Goal: Task Accomplishment & Management: Use online tool/utility

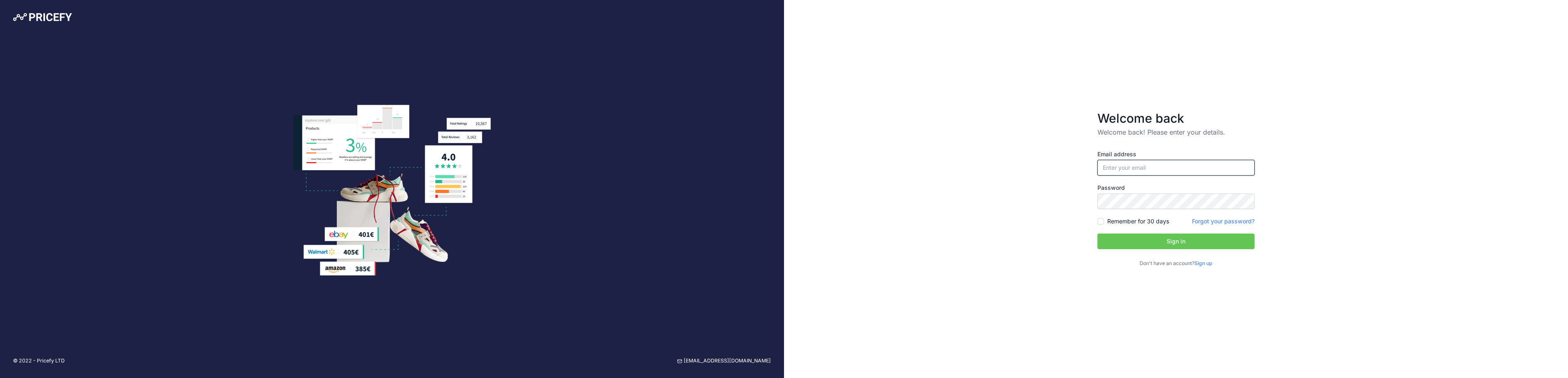
type input "[EMAIL_ADDRESS][DOMAIN_NAME]"
click at [1197, 243] on button "Sign in" at bounding box center [1176, 242] width 157 height 16
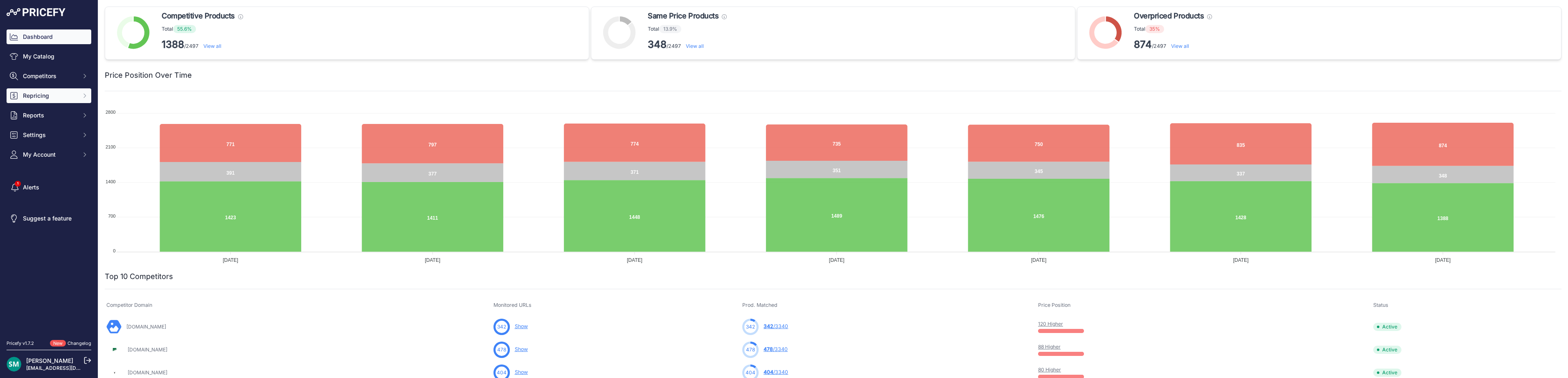
click at [58, 102] on button "Repricing" at bounding box center [49, 96] width 85 height 15
click at [58, 111] on link "My Repricing Rules" at bounding box center [49, 110] width 85 height 15
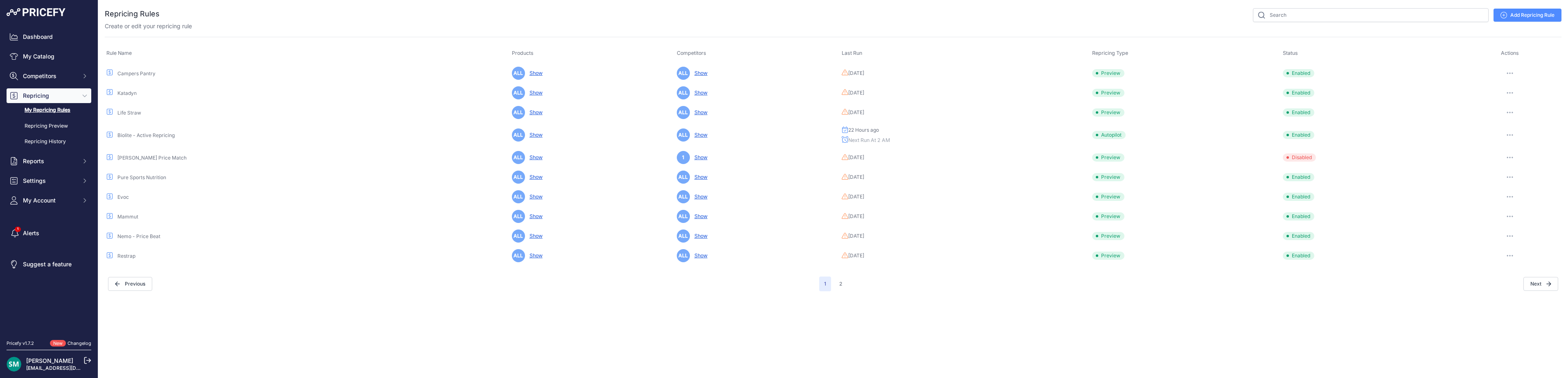
click at [1523, 285] on div "Next" at bounding box center [1203, 284] width 711 height 14
click at [1539, 283] on button "Next" at bounding box center [1541, 284] width 35 height 14
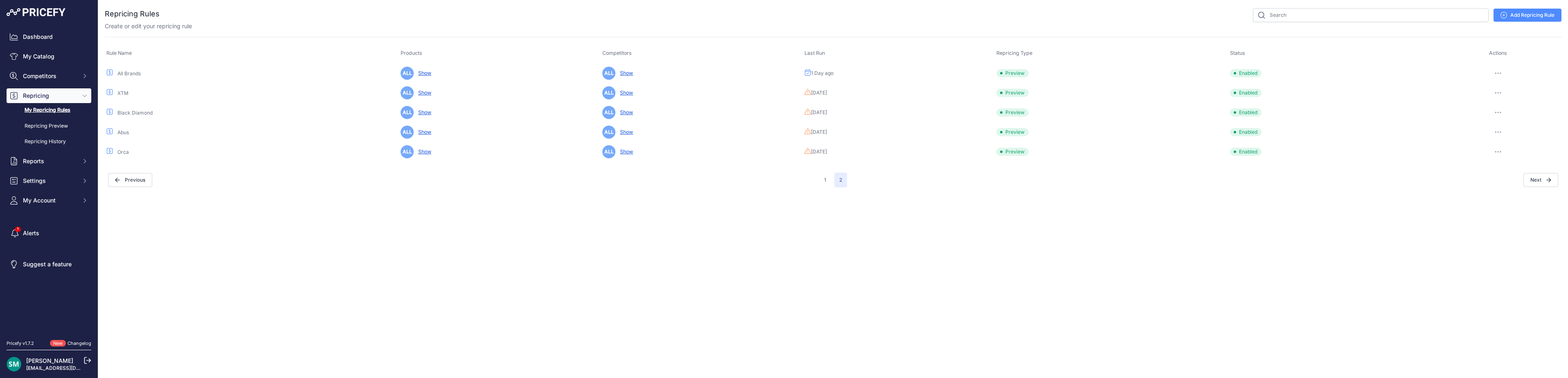
click at [1502, 71] on button "button" at bounding box center [1498, 73] width 16 height 12
click at [1525, 100] on button "Run Preview" at bounding box center [1534, 103] width 52 height 13
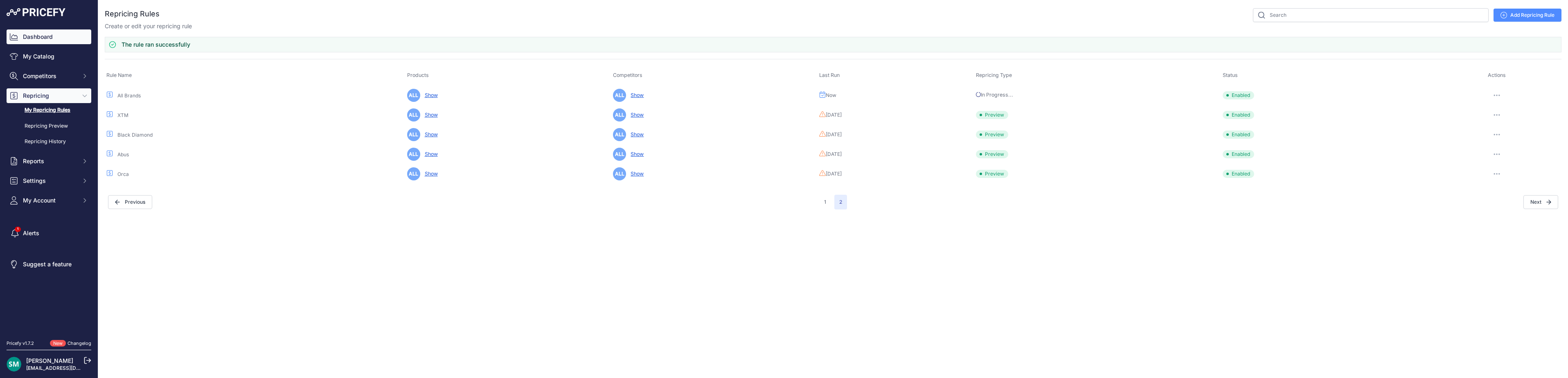
click at [44, 41] on link "Dashboard" at bounding box center [49, 37] width 85 height 15
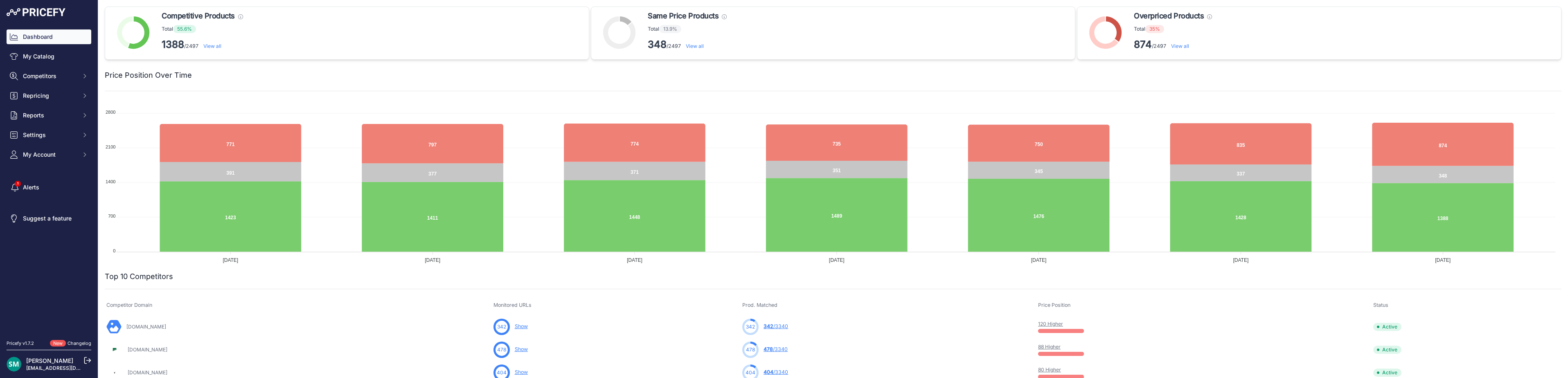
click at [1180, 46] on link "View all" at bounding box center [1180, 46] width 18 height 6
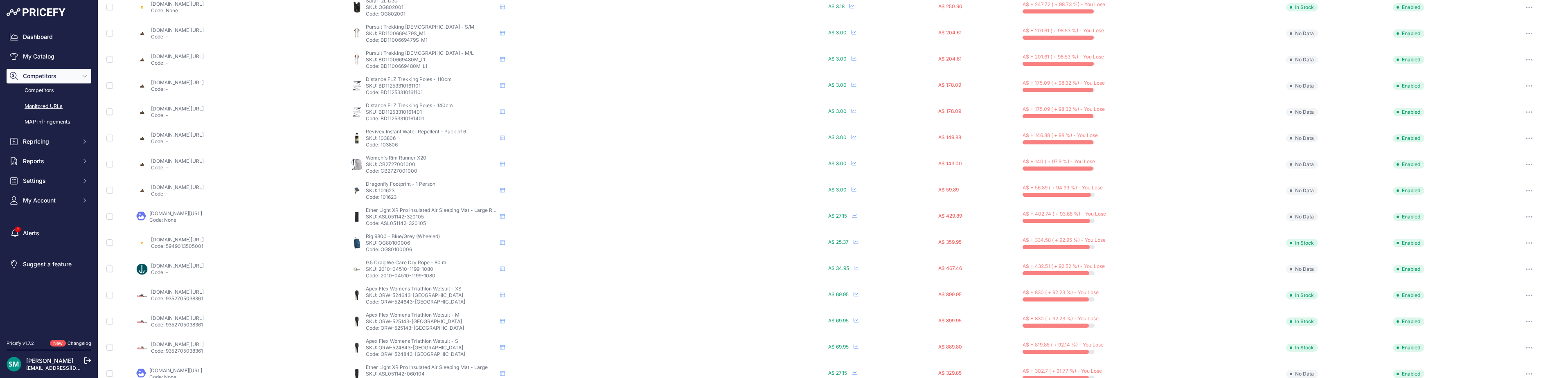
scroll to position [40, 0]
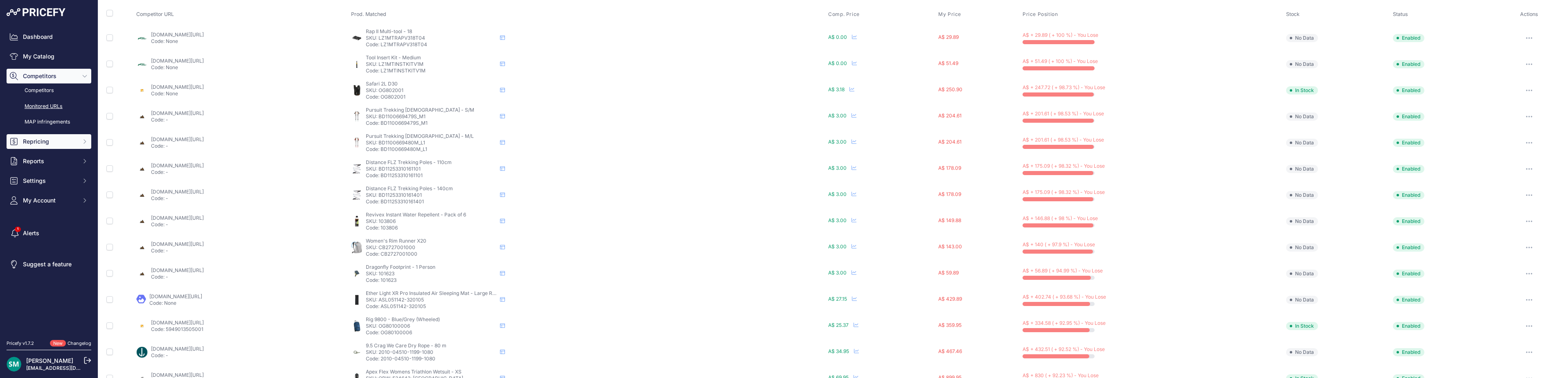
click at [46, 138] on span "Repricing" at bounding box center [50, 141] width 54 height 8
click at [47, 174] on link "Repricing Preview" at bounding box center [49, 172] width 85 height 15
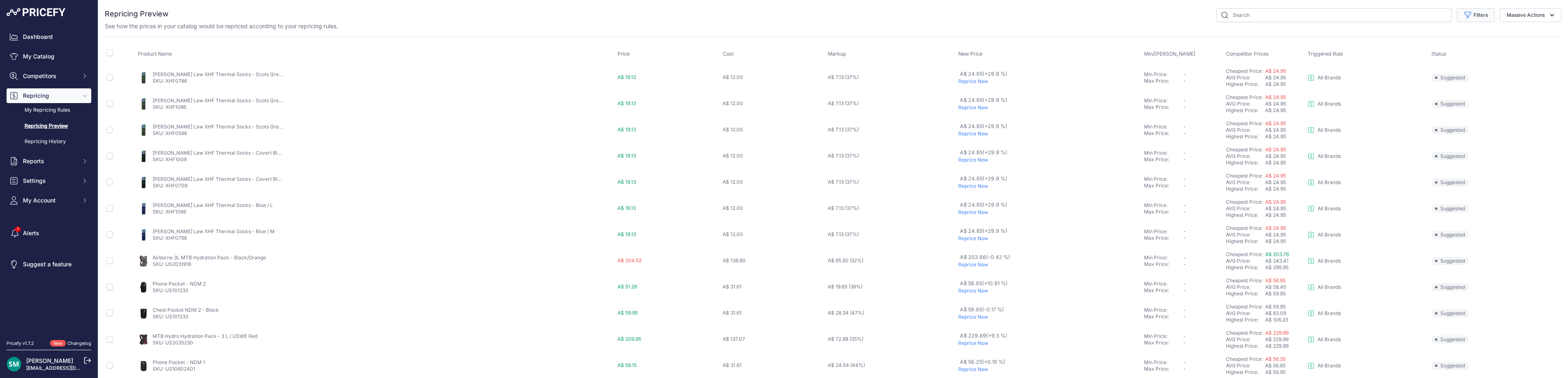
click at [1485, 12] on button "Filters" at bounding box center [1475, 15] width 38 height 14
click at [1477, 45] on select "Select an option Orca Abus Black Diamond XTM All Brands Restrap Nemo - Price Be…" at bounding box center [1449, 47] width 79 height 14
select select "9333"
click at [1410, 40] on select "Select an option Orca Abus Black Diamond XTM All Brands Restrap Nemo - Price Be…" at bounding box center [1449, 47] width 79 height 14
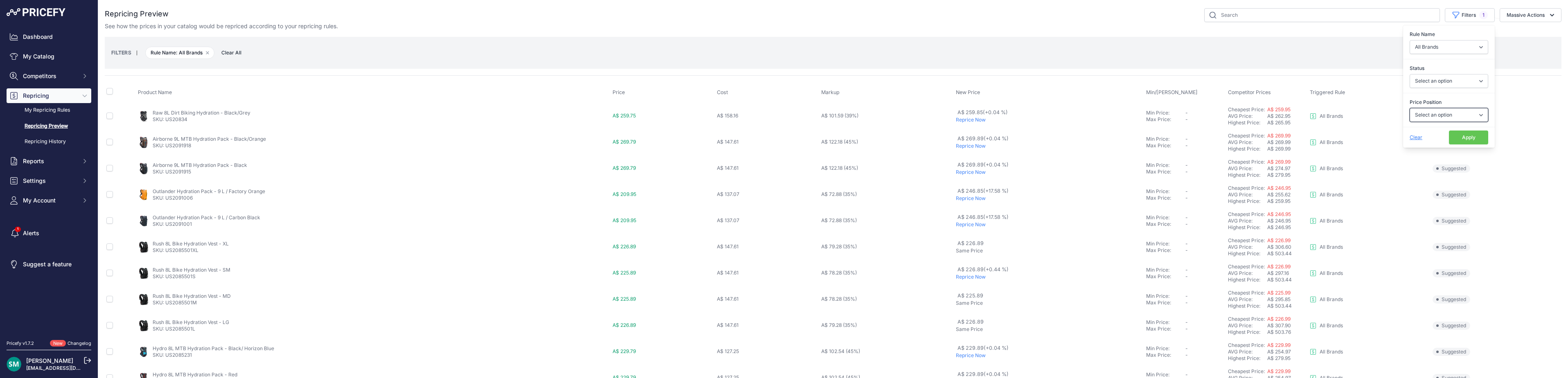
click at [1452, 118] on select "Select an option I am higher Same price I am lower" at bounding box center [1449, 114] width 79 height 14
select select "1"
click at [1410, 108] on select "Select an option I am higher Same price I am lower" at bounding box center [1449, 114] width 79 height 14
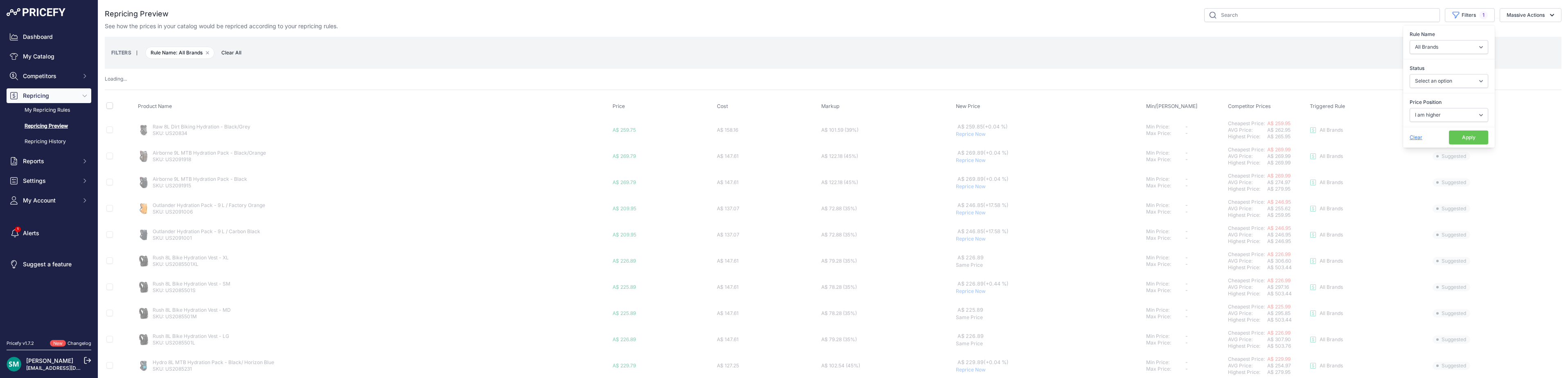
click at [1469, 139] on button "Apply" at bounding box center [1468, 137] width 40 height 14
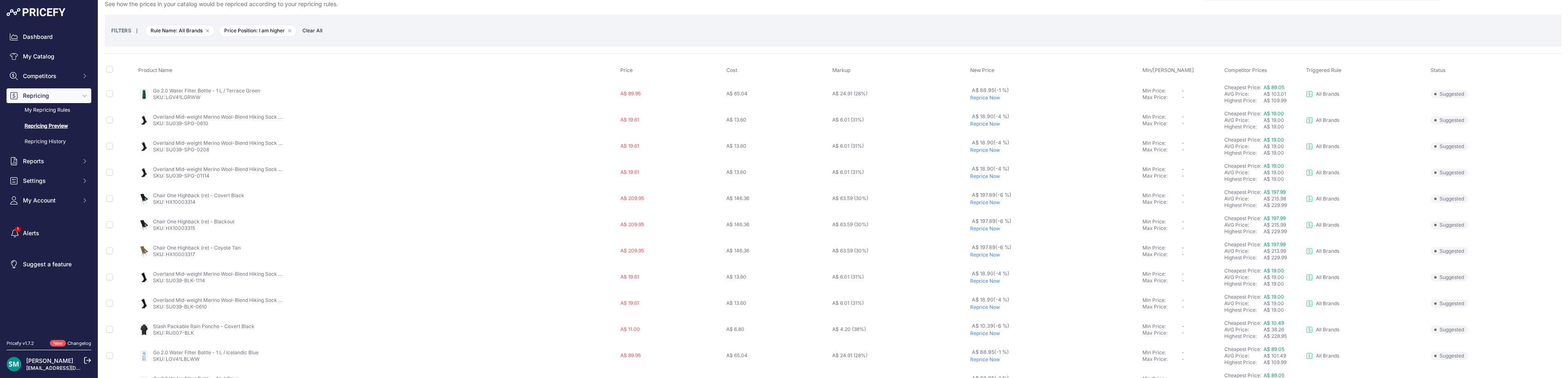
scroll to position [41, 0]
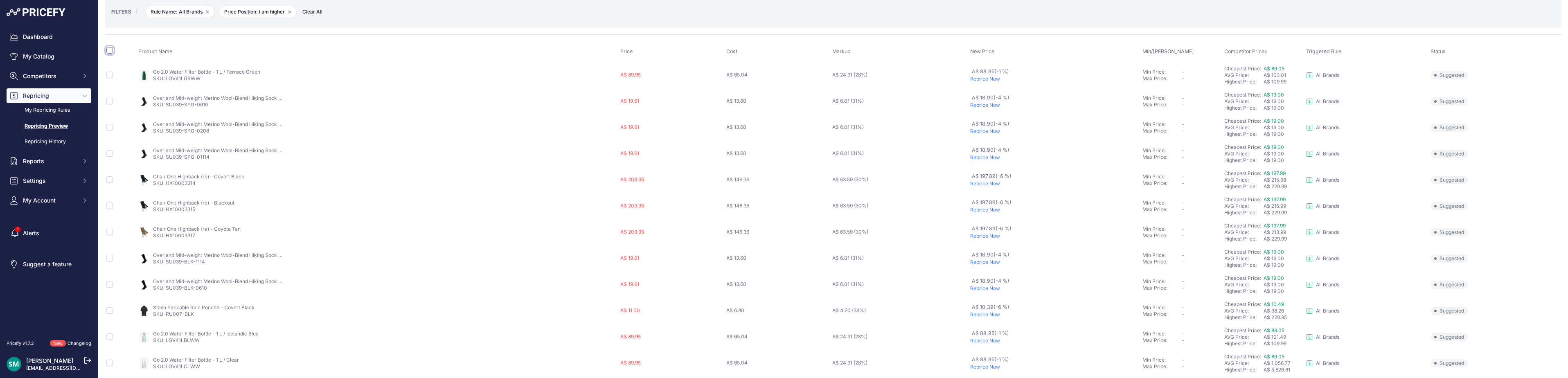
click at [111, 52] on input "checkbox" at bounding box center [110, 50] width 7 height 7
checkbox input "true"
click at [107, 90] on input "checkbox" at bounding box center [110, 89] width 7 height 7
checkbox input "false"
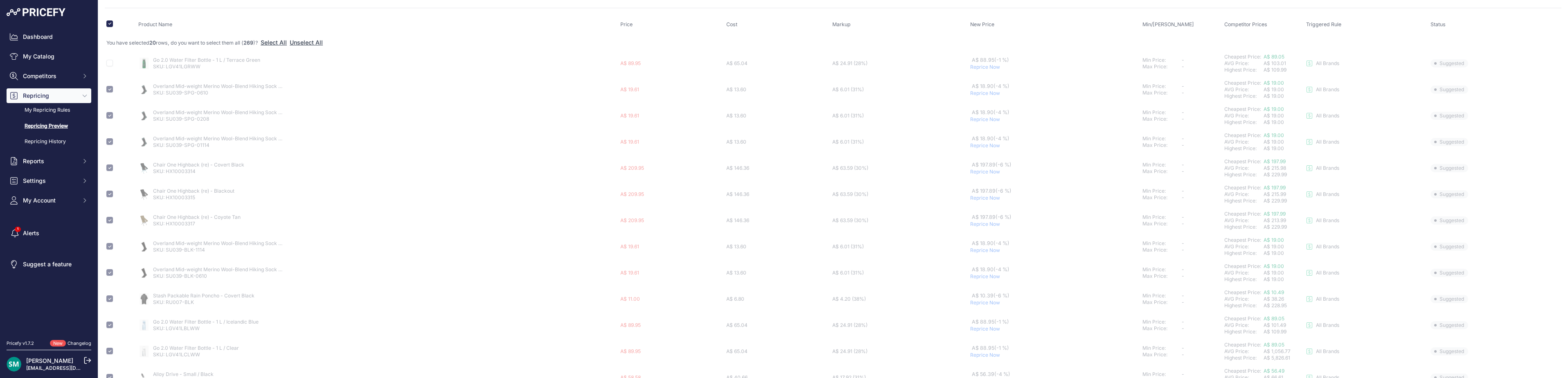
scroll to position [123, 0]
checkbox input "false"
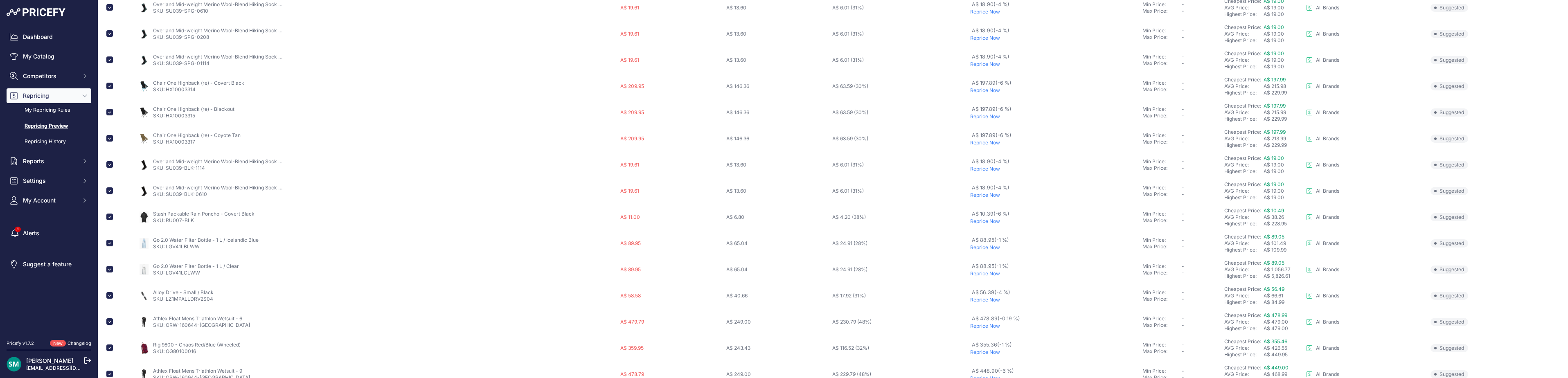
scroll to position [191, 0]
drag, startPoint x: 111, startPoint y: 71, endPoint x: 111, endPoint y: 88, distance: 17.0
click at [111, 71] on input "checkbox" at bounding box center [110, 71] width 7 height 7
checkbox input "false"
click at [110, 46] on input "checkbox" at bounding box center [110, 45] width 7 height 7
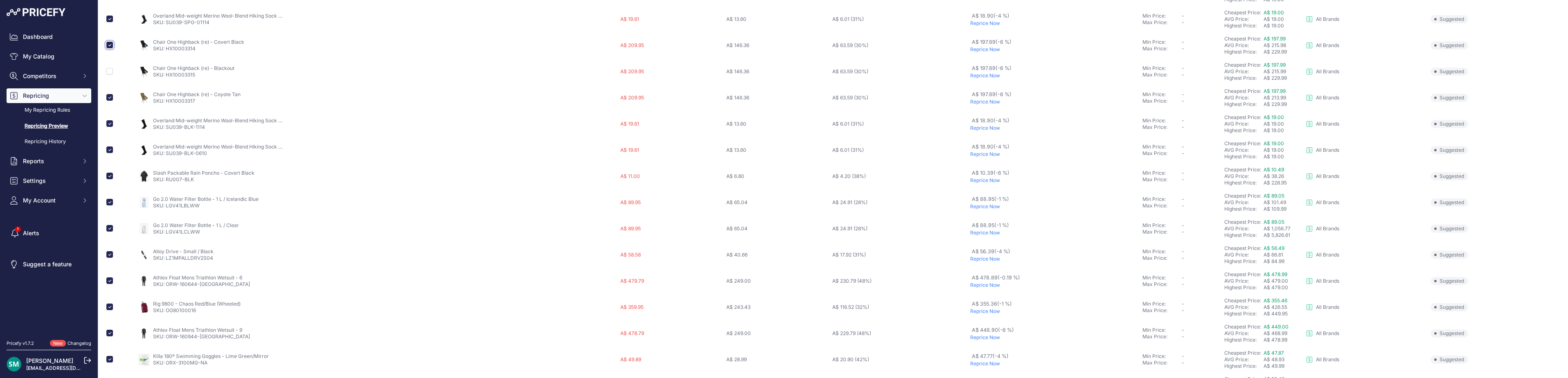
checkbox input "false"
click at [108, 97] on input "checkbox" at bounding box center [110, 97] width 7 height 7
checkbox input "false"
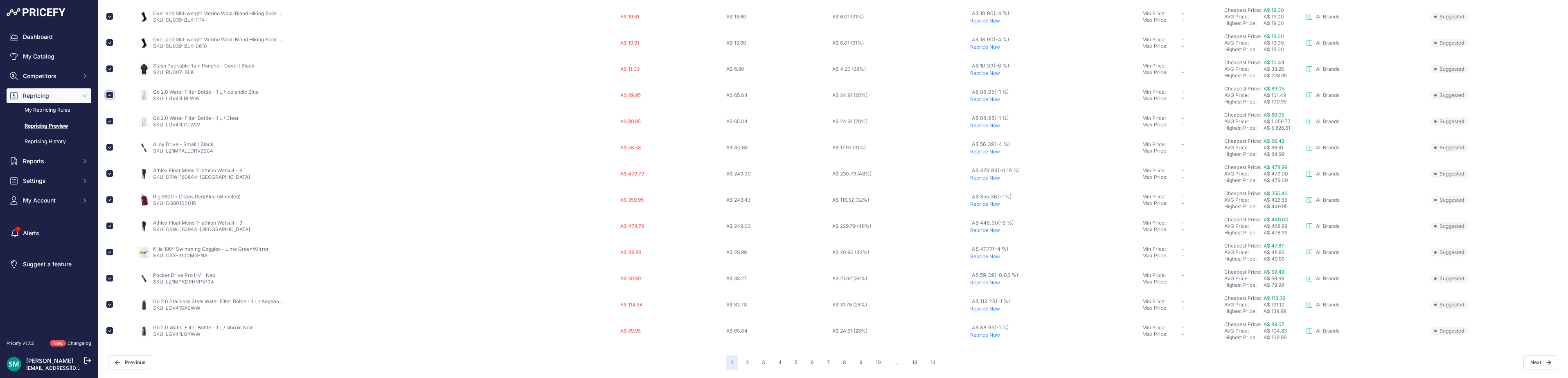
click at [111, 97] on input "checkbox" at bounding box center [110, 95] width 7 height 7
checkbox input "false"
click at [110, 121] on input "checkbox" at bounding box center [110, 121] width 7 height 7
checkbox input "false"
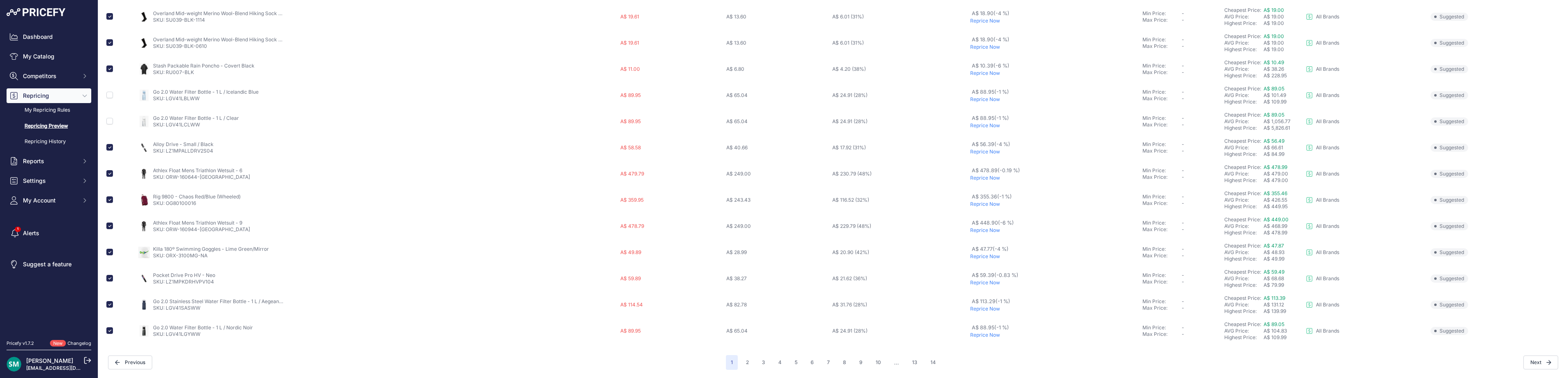
scroll to position [298, 0]
click at [107, 225] on input "checkbox" at bounding box center [110, 226] width 7 height 7
checkbox input "false"
click at [108, 175] on input "checkbox" at bounding box center [110, 173] width 7 height 7
checkbox input "false"
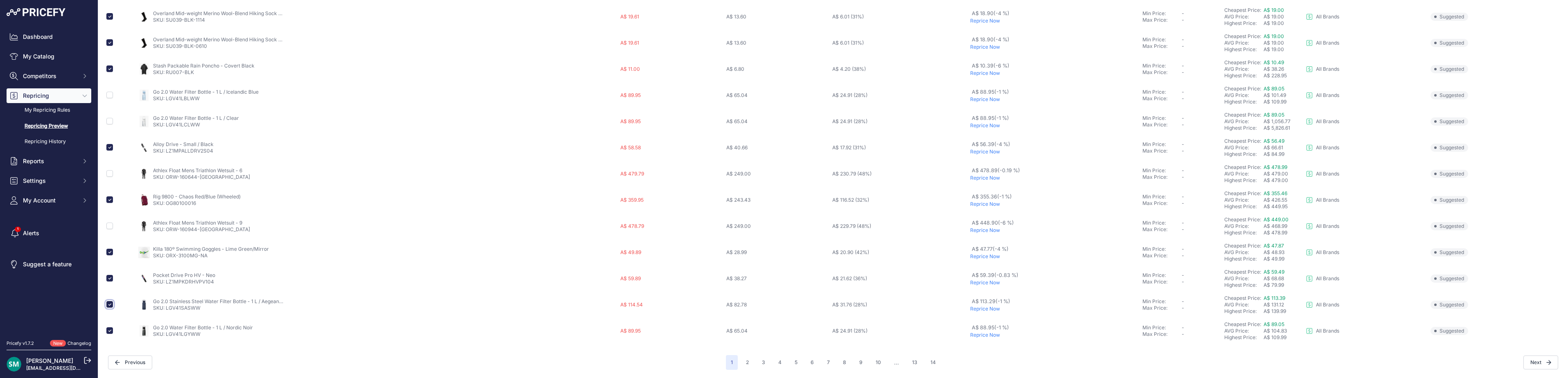
click at [108, 305] on input "checkbox" at bounding box center [110, 304] width 7 height 7
checkbox input "false"
click at [108, 331] on input "checkbox" at bounding box center [110, 331] width 7 height 7
checkbox input "false"
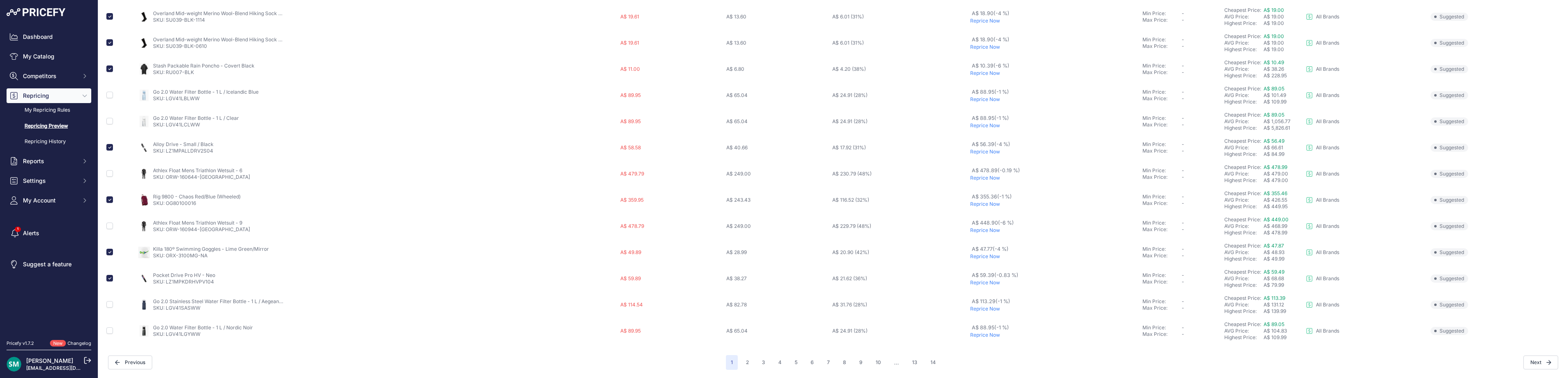
scroll to position [0, 0]
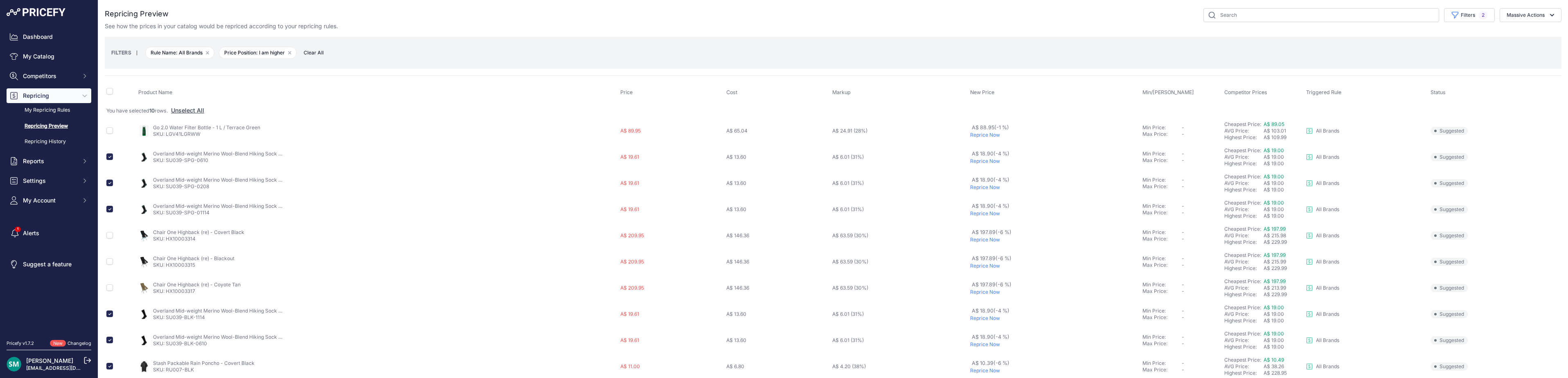
click at [1519, 27] on div "See how the prices in your catalog would be repriced according to your repricin…" at bounding box center [833, 26] width 1457 height 8
click at [1525, 19] on button "Massive Actions" at bounding box center [1531, 15] width 62 height 14
click at [1533, 36] on button "Reprice Now" at bounding box center [1529, 34] width 66 height 15
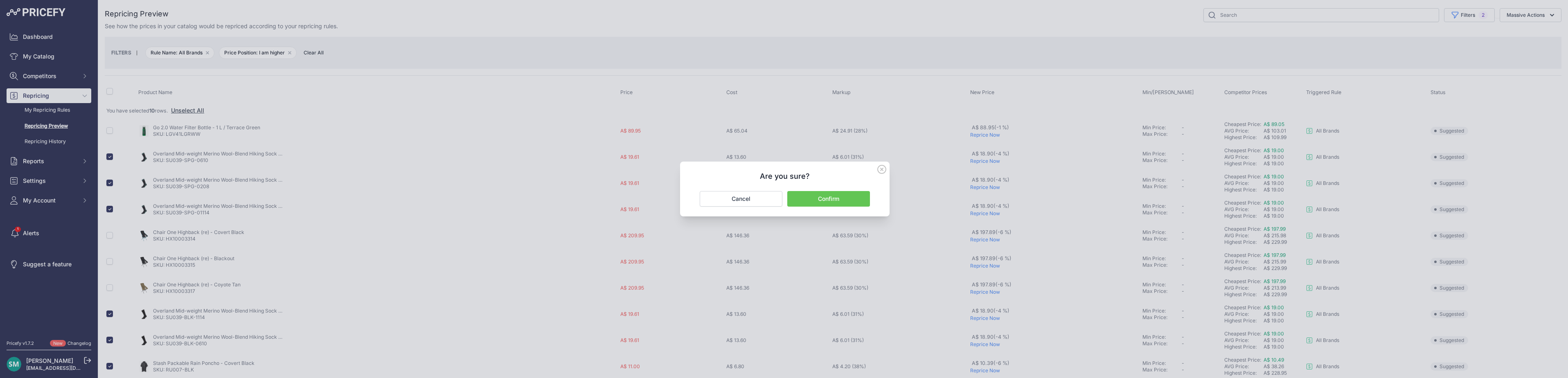
drag, startPoint x: 831, startPoint y: 201, endPoint x: 835, endPoint y: 211, distance: 10.8
click at [831, 201] on button "Confirm" at bounding box center [828, 199] width 83 height 16
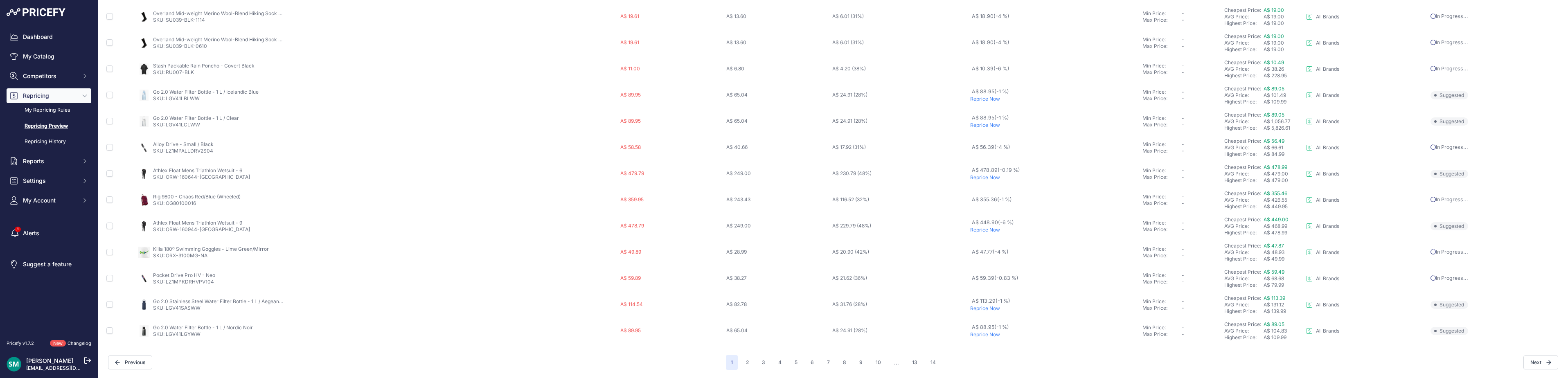
scroll to position [305, 0]
click at [746, 366] on button "2" at bounding box center [747, 362] width 13 height 15
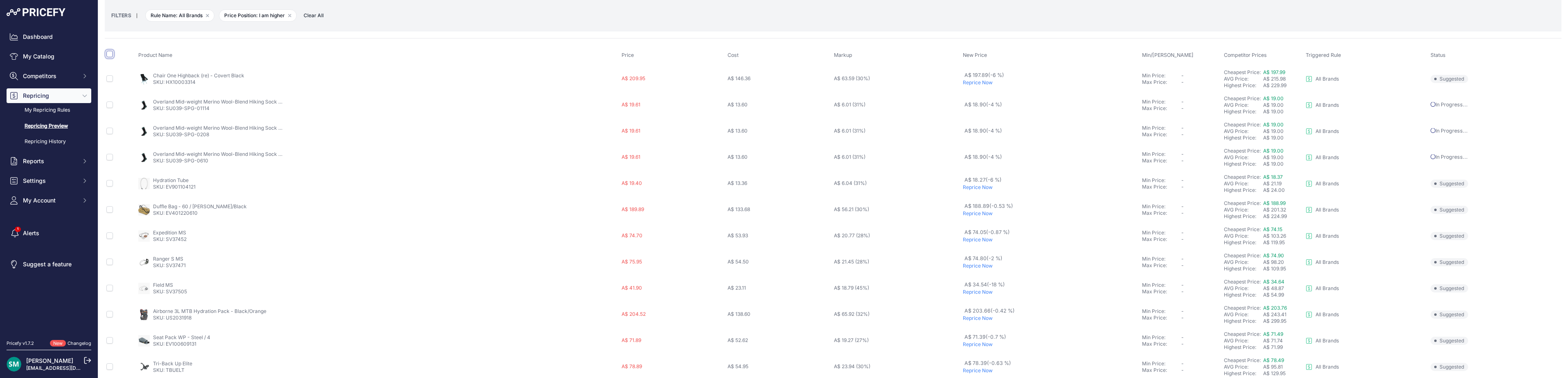
drag, startPoint x: 107, startPoint y: 52, endPoint x: 136, endPoint y: 88, distance: 46.2
click at [107, 53] on input "checkbox" at bounding box center [110, 54] width 7 height 7
checkbox input "true"
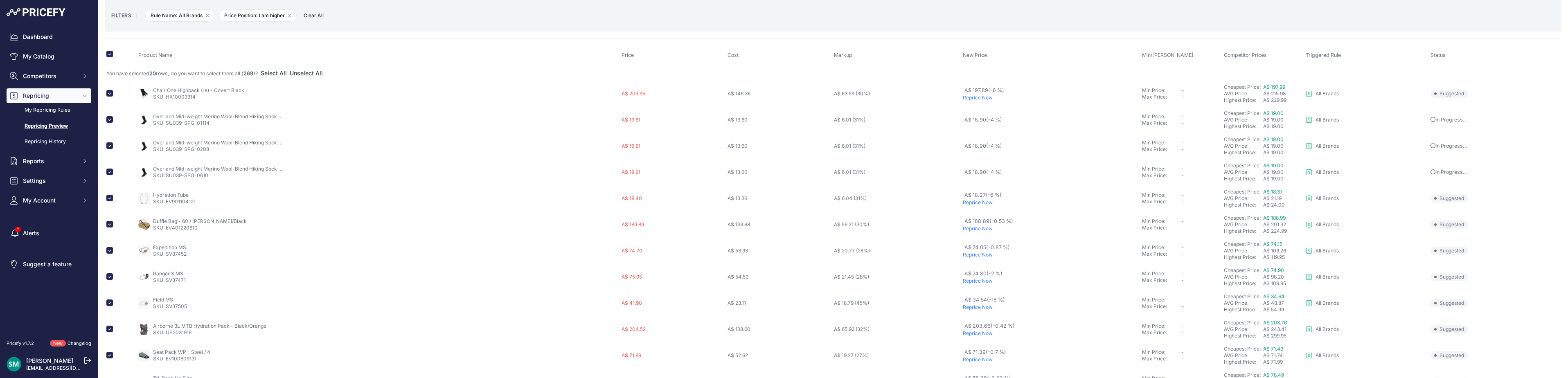
scroll to position [0, 0]
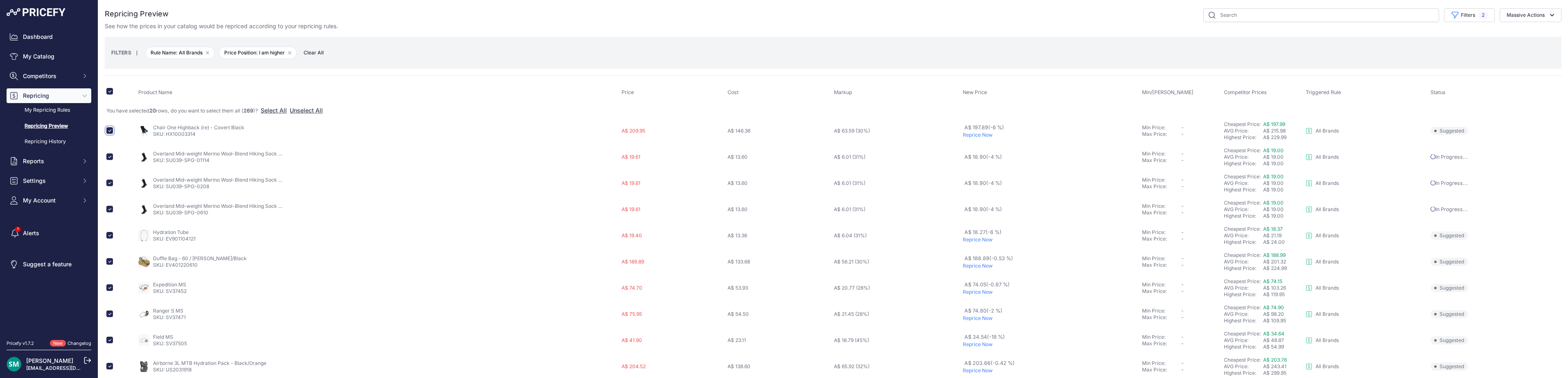
click at [110, 131] on input "checkbox" at bounding box center [110, 130] width 7 height 7
checkbox input "false"
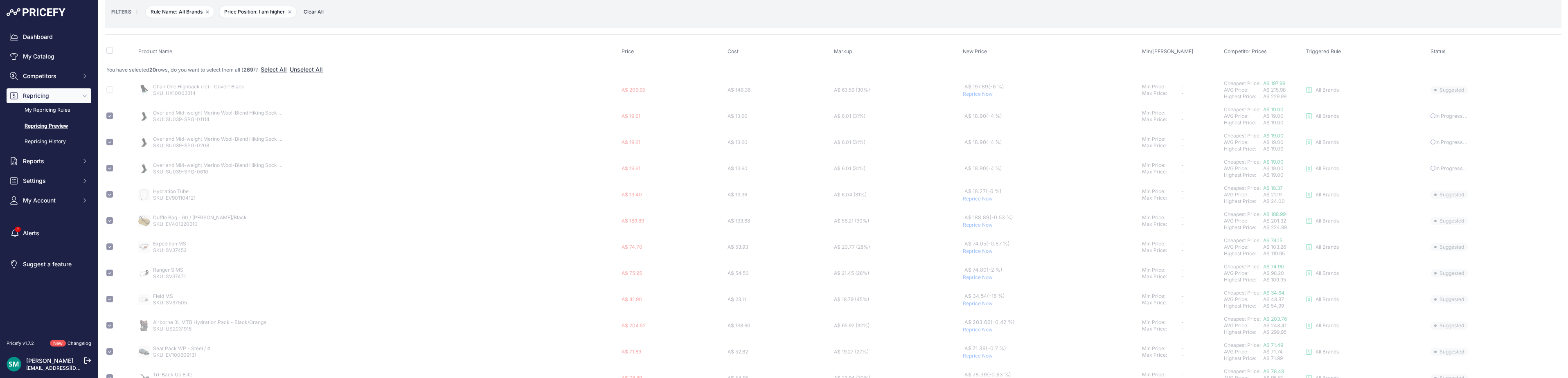
checkbox input "false"
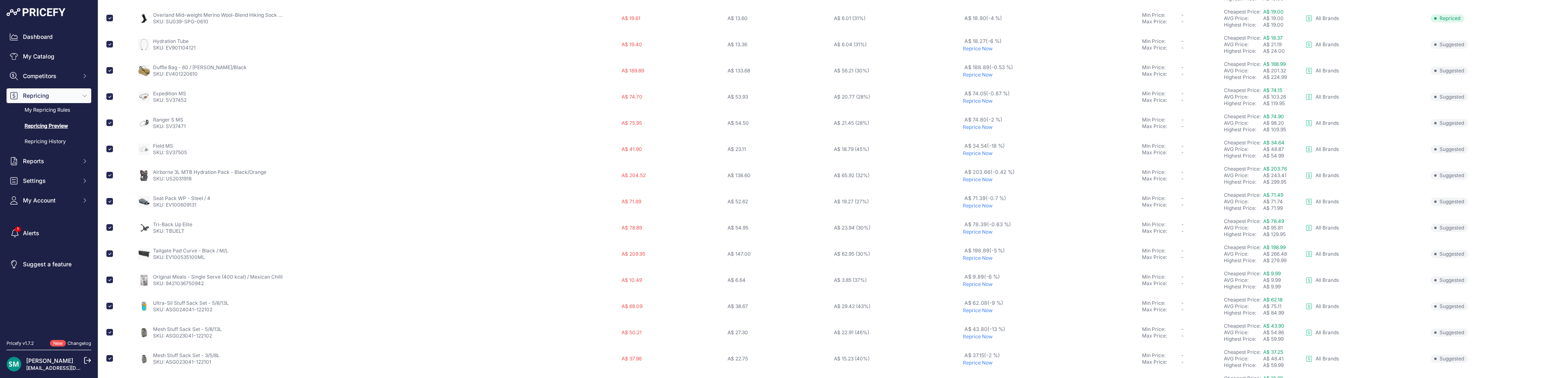
scroll to position [205, 0]
drag, startPoint x: 187, startPoint y: 142, endPoint x: 167, endPoint y: 142, distance: 20.0
click at [167, 142] on div "Field MS SKU: SV37505" at bounding box center [378, 136] width 480 height 13
copy link "SV37505"
click at [110, 138] on input "checkbox" at bounding box center [110, 135] width 7 height 7
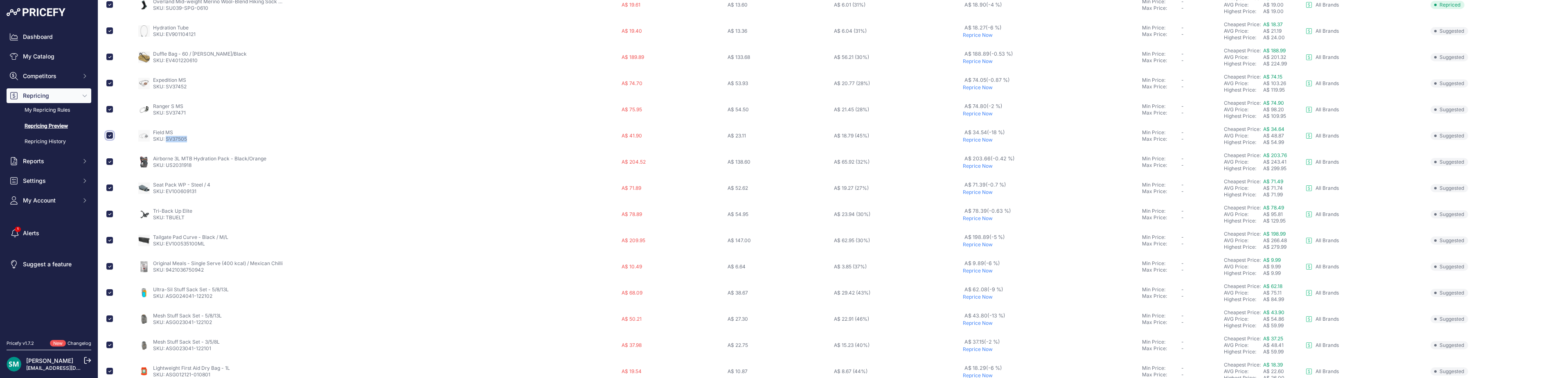
checkbox input "false"
click at [108, 147] on input "checkbox" at bounding box center [110, 147] width 7 height 7
checkbox input "false"
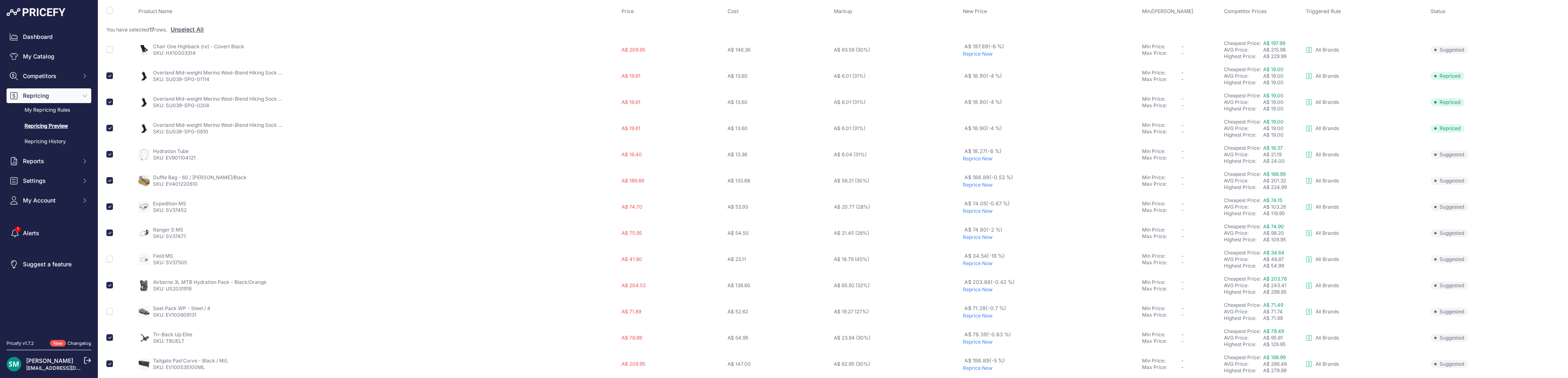
scroll to position [0, 0]
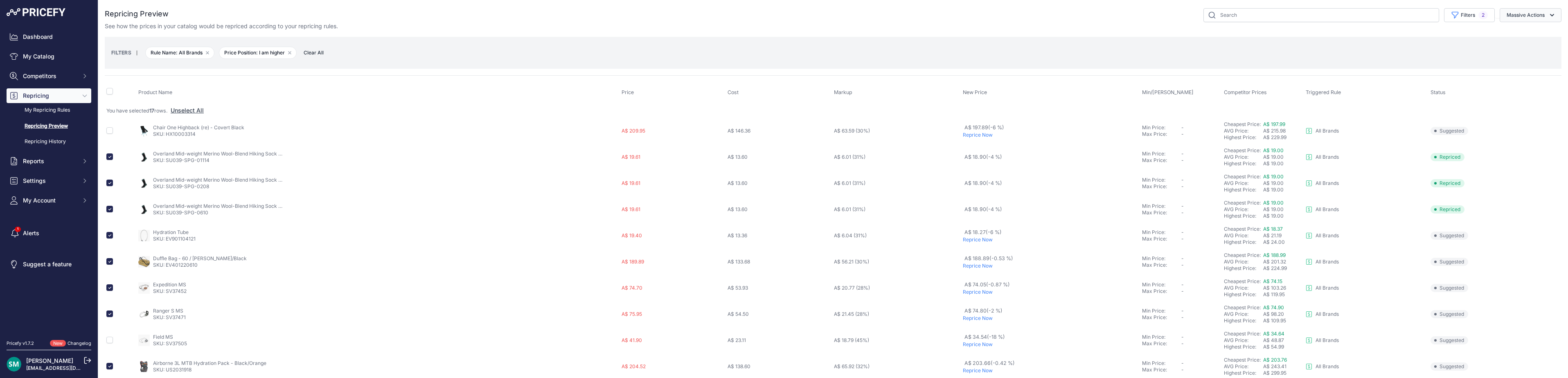
drag, startPoint x: 1506, startPoint y: 15, endPoint x: 1509, endPoint y: 18, distance: 4.2
click at [1506, 15] on button "Massive Actions" at bounding box center [1531, 15] width 62 height 14
click at [1517, 32] on span "Reprice Now" at bounding box center [1519, 33] width 34 height 7
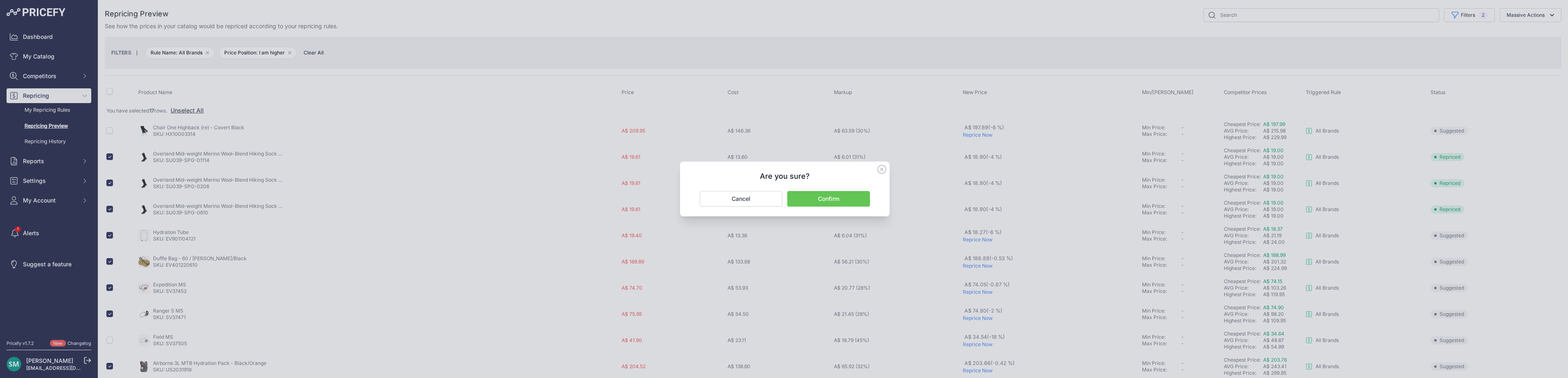
click at [821, 199] on button "Confirm" at bounding box center [828, 199] width 83 height 16
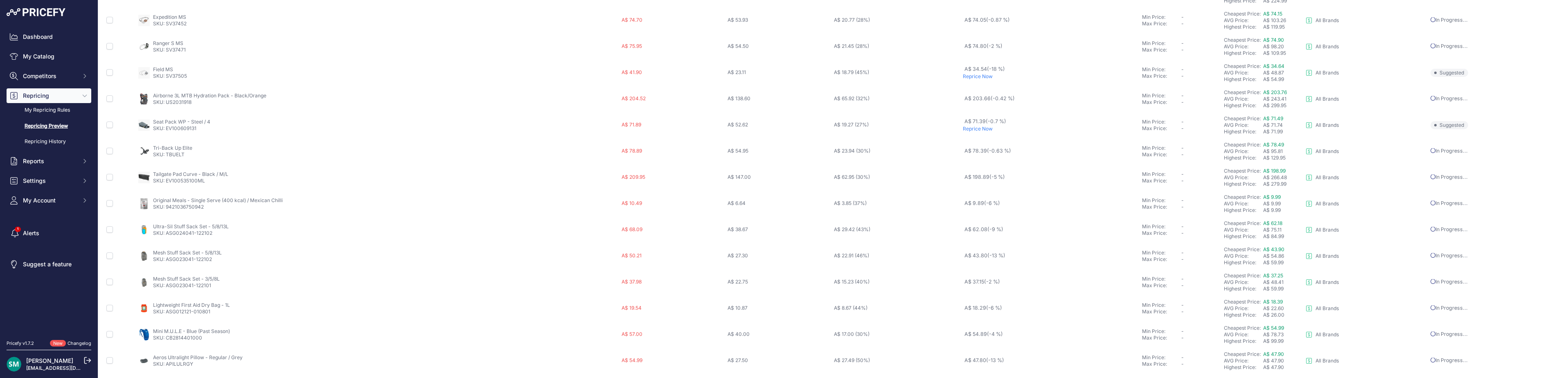
scroll to position [283, 0]
click at [762, 364] on button "3" at bounding box center [764, 362] width 13 height 15
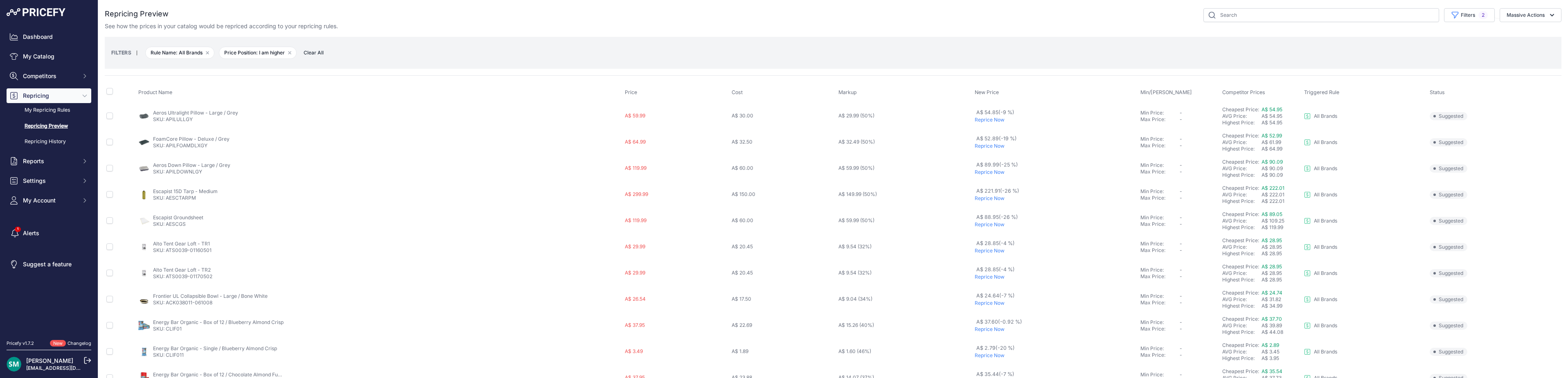
click at [113, 90] on th at bounding box center [121, 93] width 32 height 21
click at [112, 94] on input "checkbox" at bounding box center [110, 91] width 7 height 7
checkbox input "true"
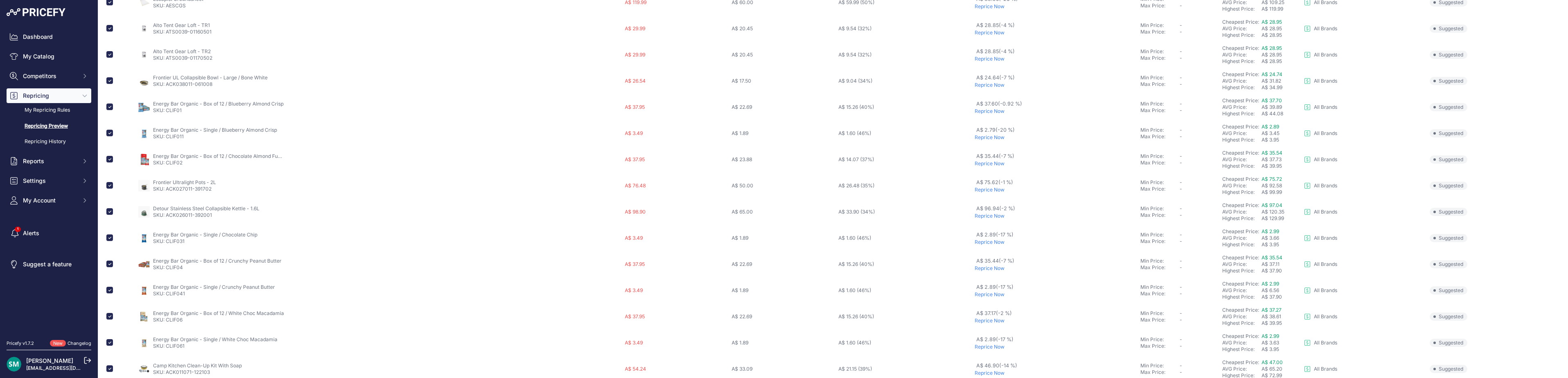
scroll to position [245, 0]
click at [111, 121] on input "checkbox" at bounding box center [110, 121] width 7 height 7
checkbox input "false"
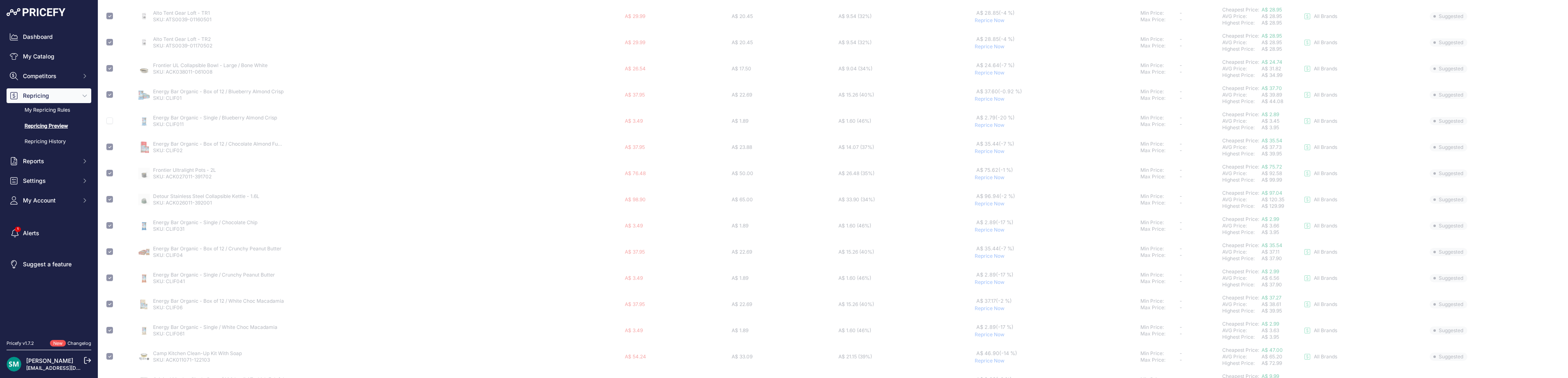
scroll to position [287, 0]
checkbox input "false"
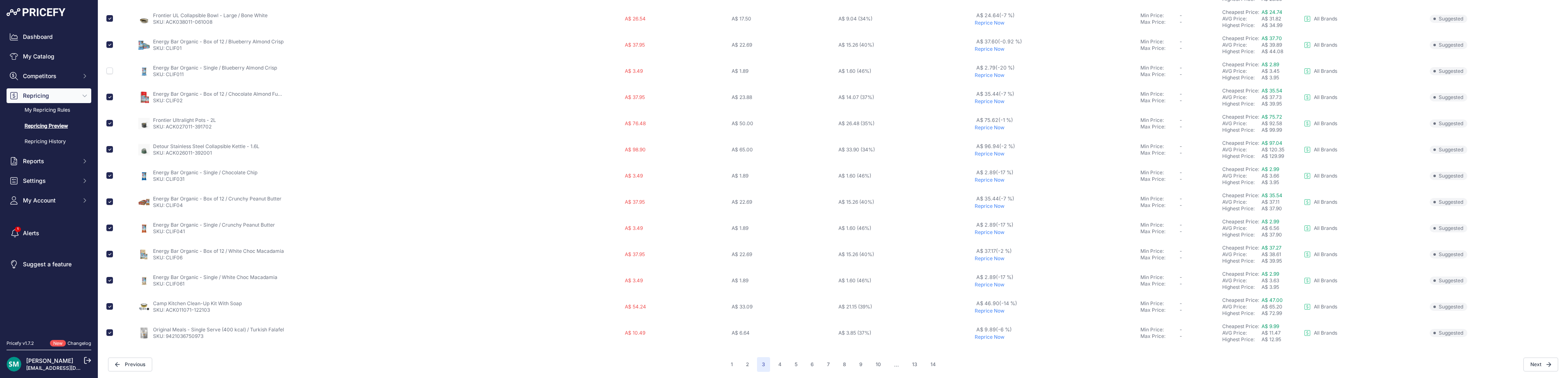
scroll to position [298, 0]
drag, startPoint x: 192, startPoint y: 180, endPoint x: 166, endPoint y: 181, distance: 26.0
click at [166, 181] on td "Energy Bar Organic - Single / Chocolate Chip SKU: CLIF031" at bounding box center [380, 173] width 486 height 26
copy link "CLIF031"
click at [110, 251] on input "checkbox" at bounding box center [110, 252] width 7 height 7
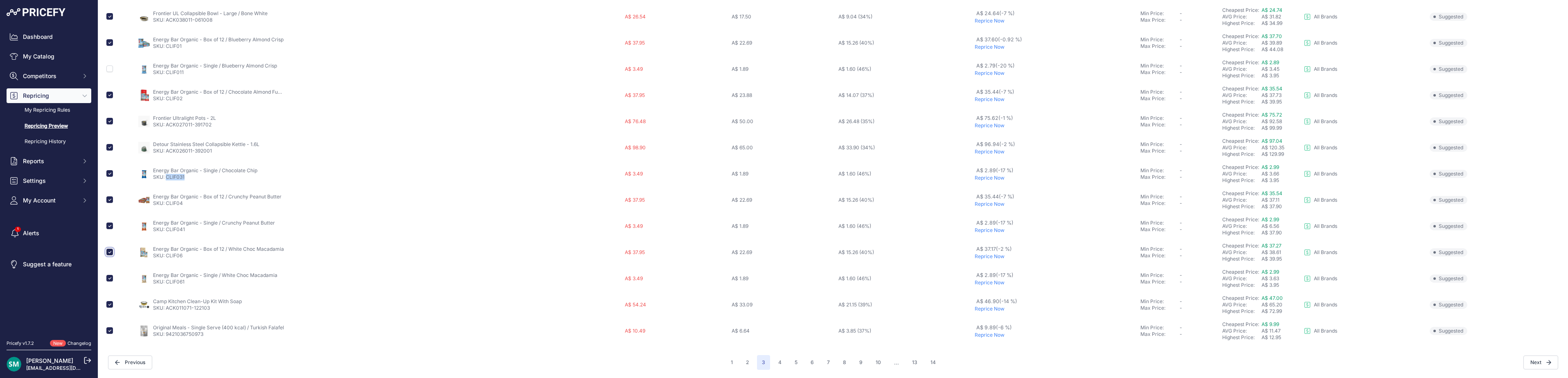
checkbox input "false"
click at [111, 228] on input "checkbox" at bounding box center [110, 226] width 7 height 7
checkbox input "false"
click at [111, 174] on input "checkbox" at bounding box center [110, 173] width 7 height 7
checkbox input "false"
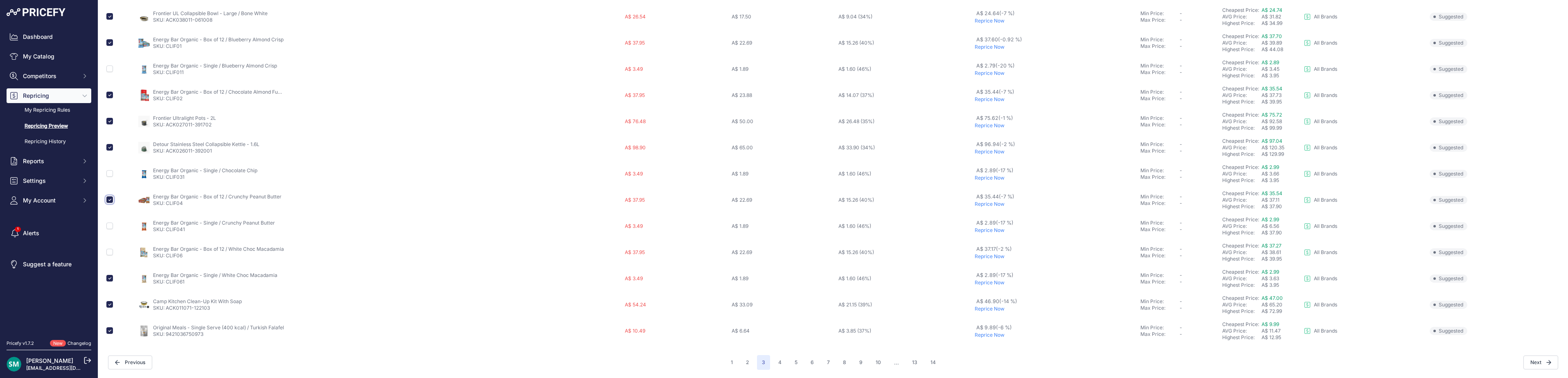
click at [108, 199] on input "checkbox" at bounding box center [110, 200] width 7 height 7
checkbox input "false"
click at [109, 94] on input "checkbox" at bounding box center [110, 95] width 7 height 7
checkbox input "false"
click at [110, 42] on input "checkbox" at bounding box center [110, 43] width 7 height 7
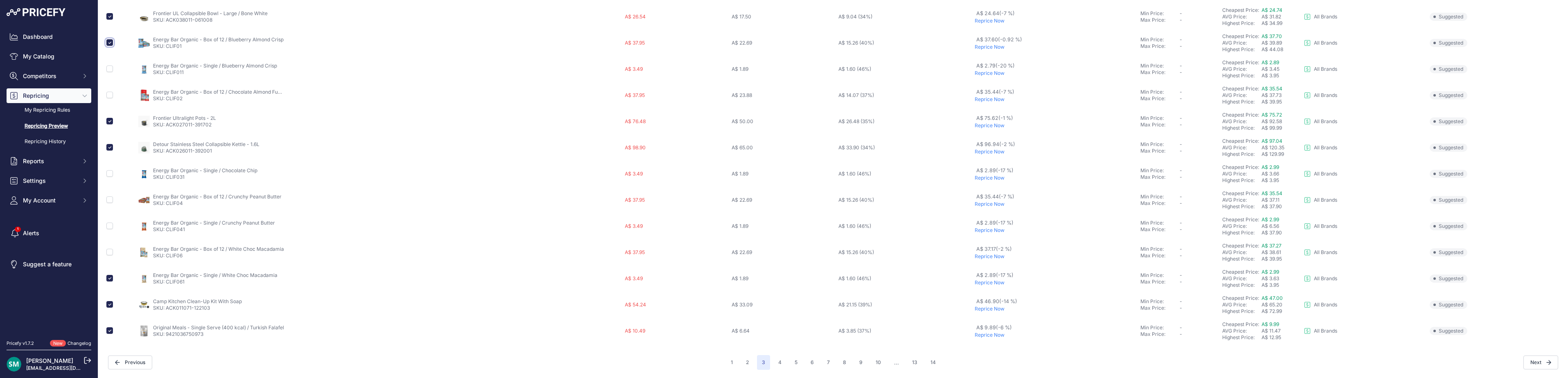
checkbox input "false"
drag, startPoint x: 110, startPoint y: 278, endPoint x: 135, endPoint y: 303, distance: 35.4
click at [110, 278] on input "checkbox" at bounding box center [110, 278] width 7 height 7
checkbox input "false"
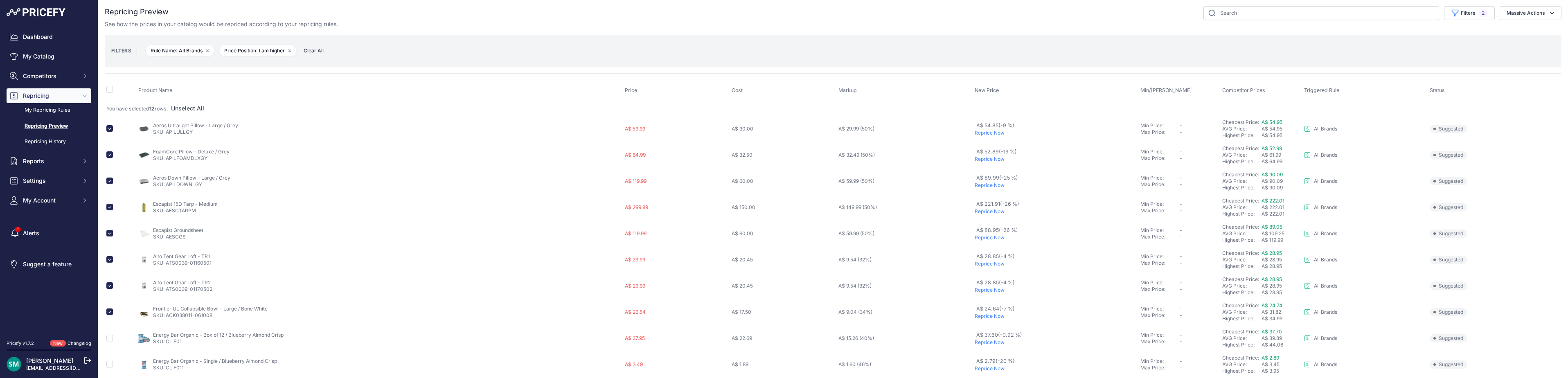
scroll to position [0, 0]
click at [1514, 13] on button "Massive Actions" at bounding box center [1531, 15] width 62 height 14
click at [1527, 28] on button "Reprice Now" at bounding box center [1529, 34] width 66 height 15
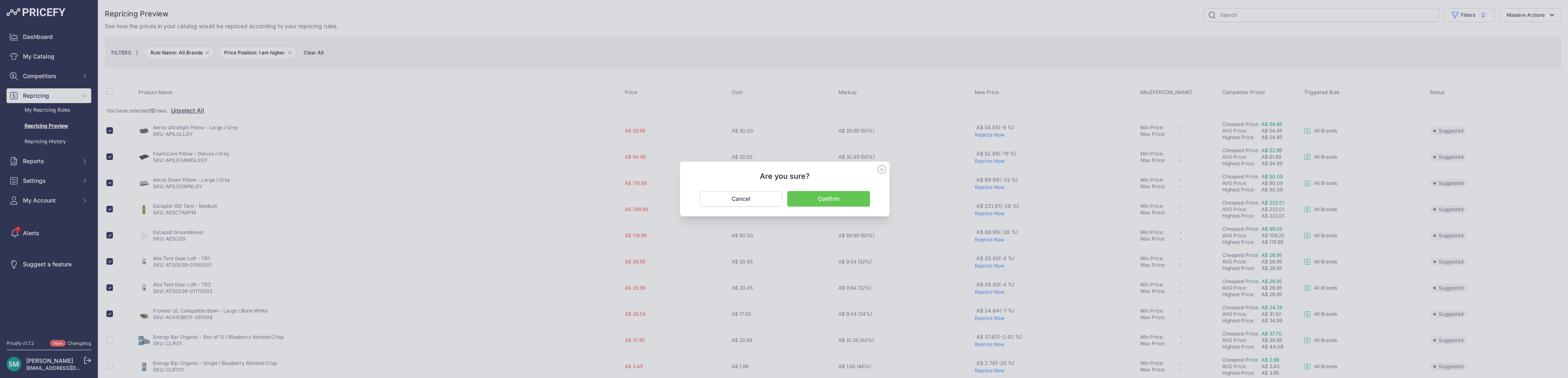
click at [816, 194] on button "Confirm" at bounding box center [828, 199] width 83 height 16
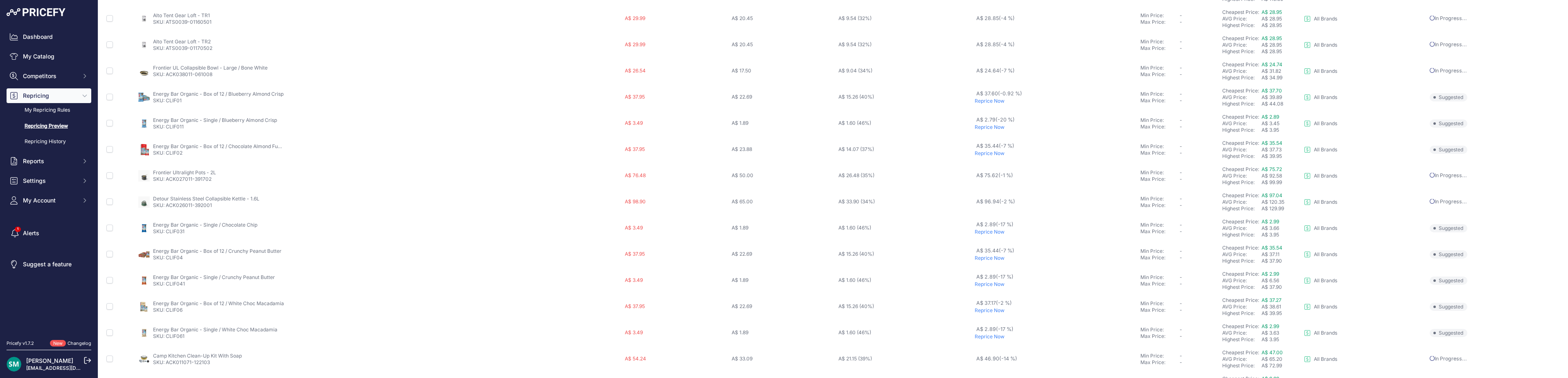
scroll to position [305, 0]
click at [774, 363] on button "4" at bounding box center [780, 362] width 13 height 15
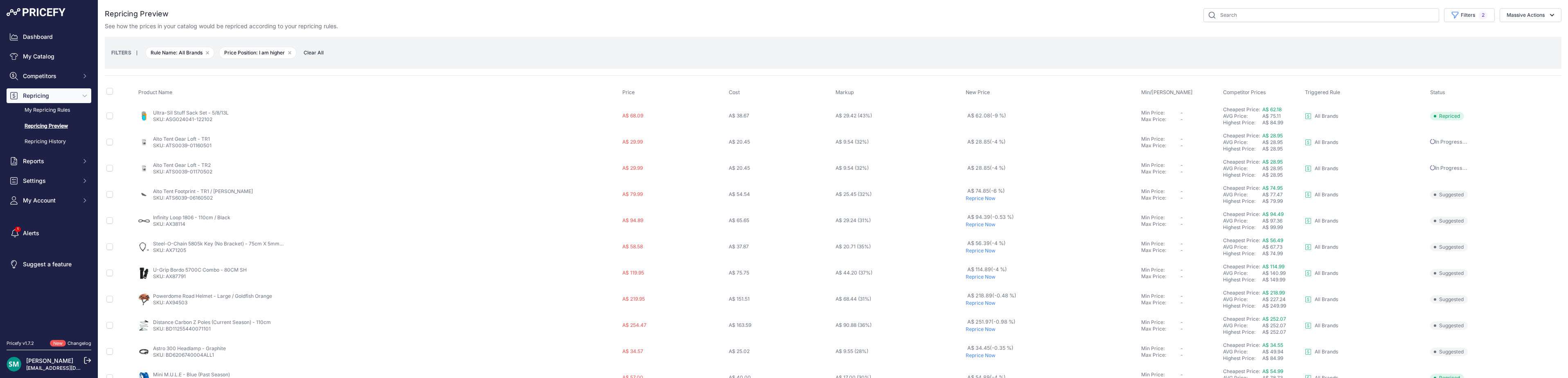
click at [106, 92] on th at bounding box center [121, 93] width 32 height 21
click at [109, 91] on input "checkbox" at bounding box center [110, 91] width 7 height 7
checkbox input "true"
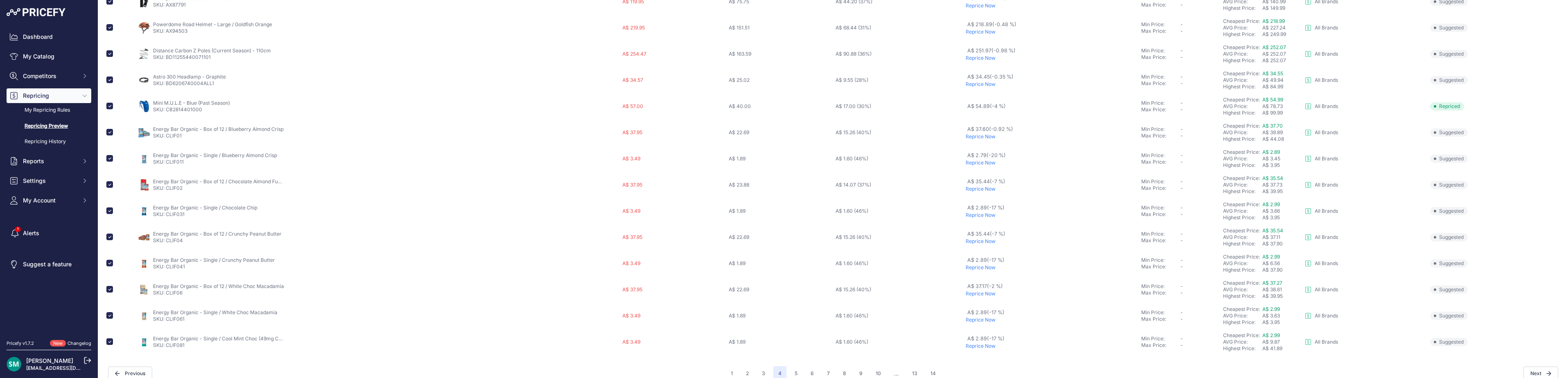
scroll to position [298, 0]
click at [108, 121] on input "checkbox" at bounding box center [110, 121] width 7 height 7
checkbox input "false"
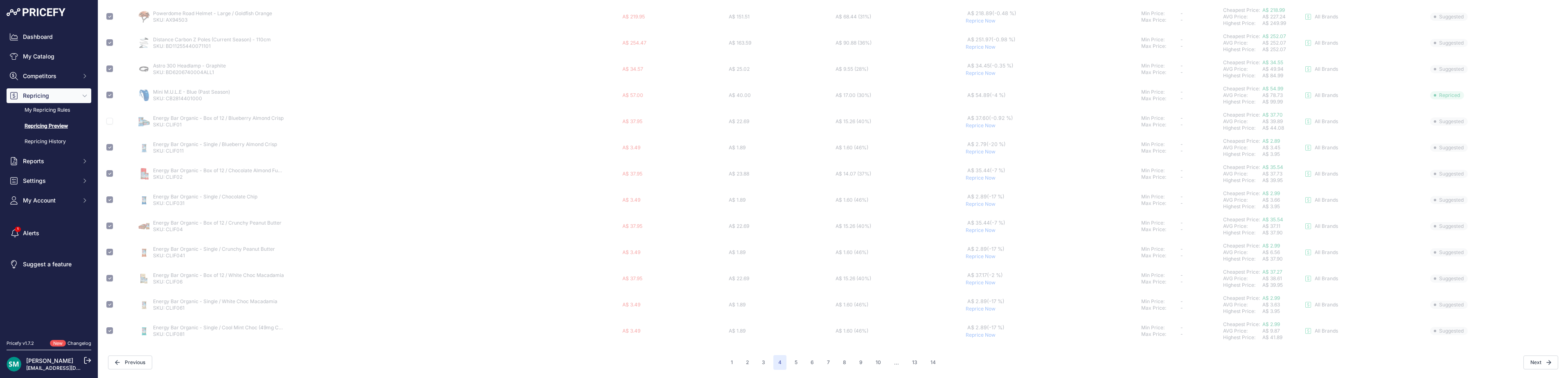
checkbox input "false"
click at [109, 174] on input "checkbox" at bounding box center [110, 173] width 7 height 7
checkbox input "false"
click at [109, 200] on input "checkbox" at bounding box center [110, 200] width 7 height 7
checkbox input "false"
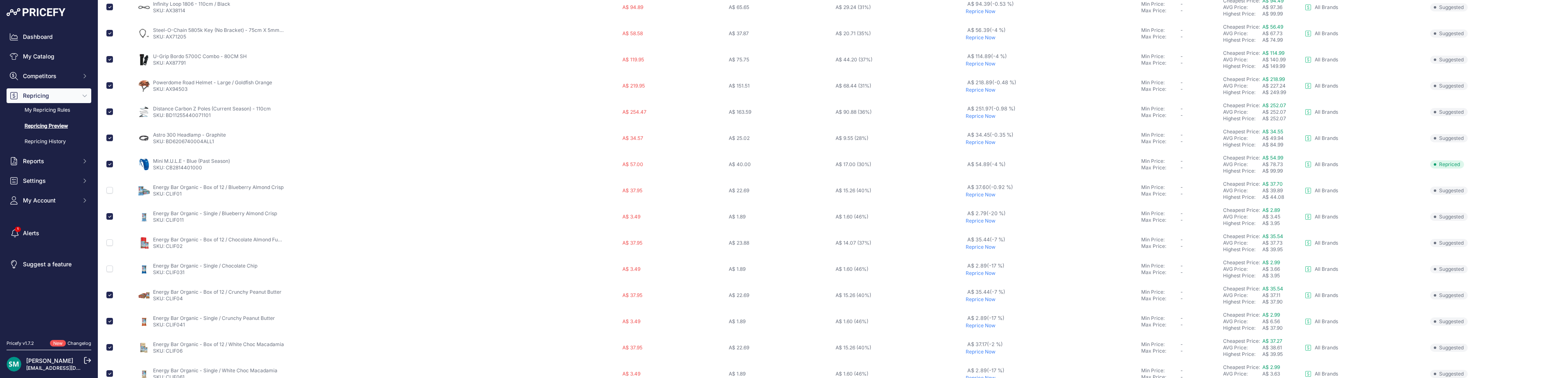
scroll to position [215, 0]
click at [985, 154] on p "Reprice Now" at bounding box center [1051, 155] width 172 height 7
click at [985, 116] on p "Reprice Now" at bounding box center [1051, 114] width 172 height 7
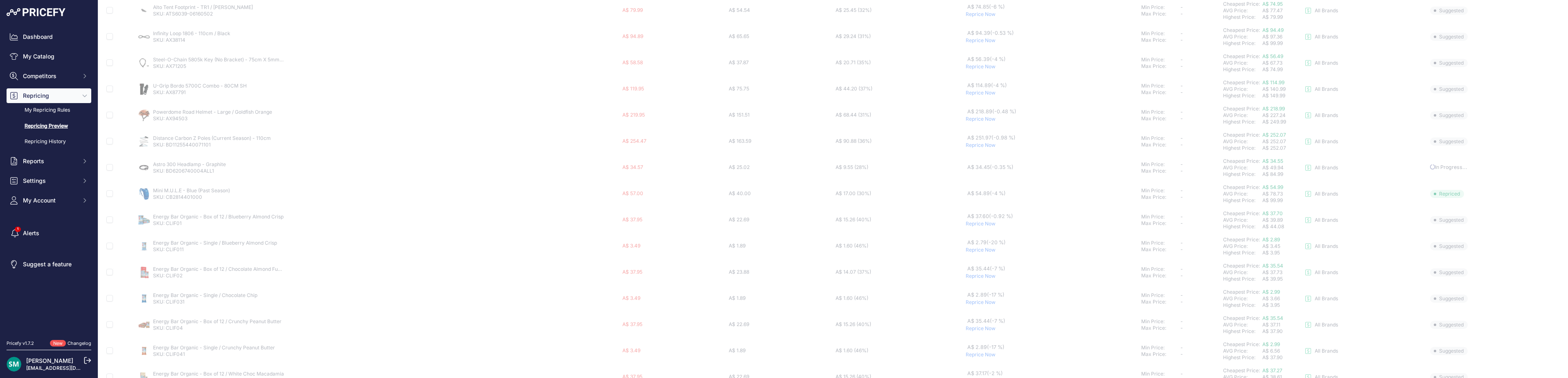
scroll to position [197, 0]
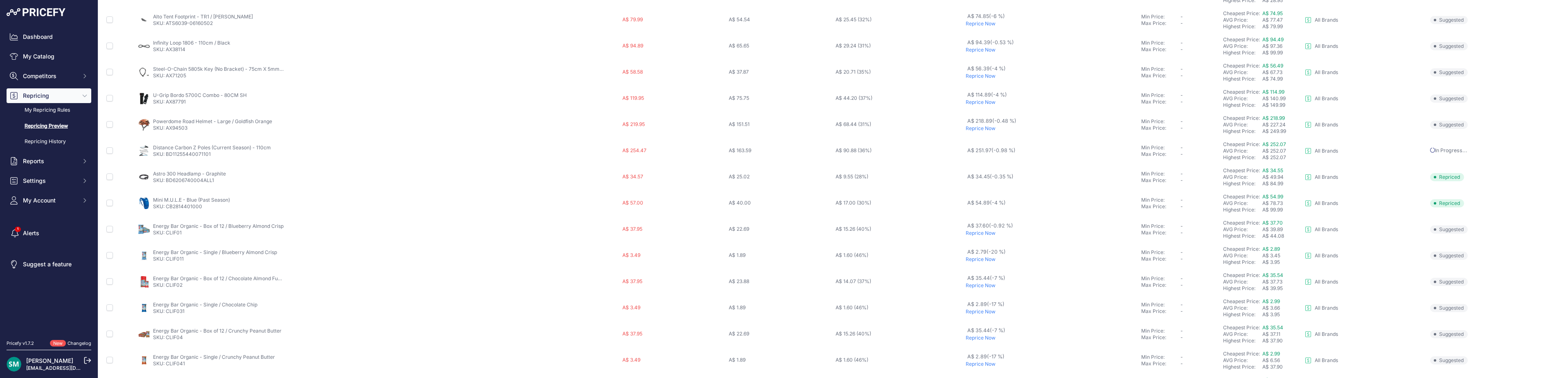
click at [981, 130] on p "Reprice Now" at bounding box center [1051, 128] width 172 height 7
click at [978, 144] on p "Reprice Now" at bounding box center [1051, 143] width 172 height 7
click at [981, 120] on p "Reprice Now" at bounding box center [1051, 117] width 172 height 7
click at [984, 94] on p "Reprice Now" at bounding box center [1051, 91] width 172 height 7
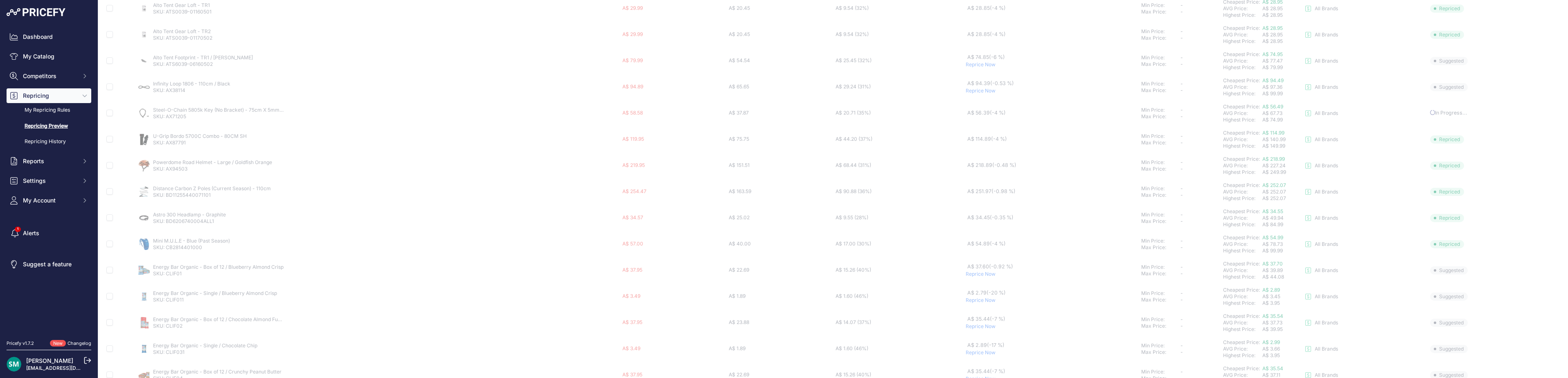
scroll to position [115, 0]
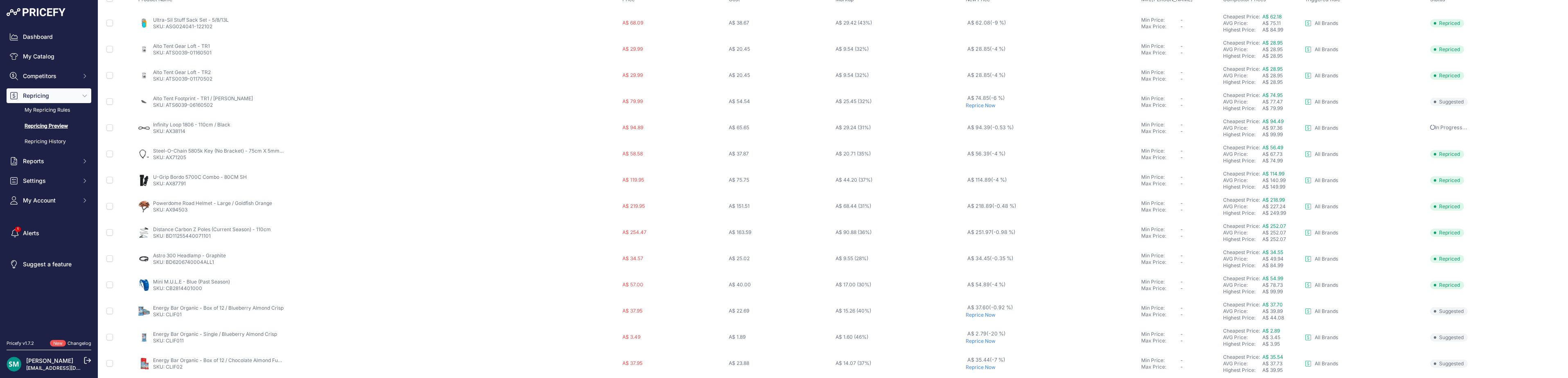
click at [983, 104] on p "Reprice Now" at bounding box center [1051, 105] width 172 height 7
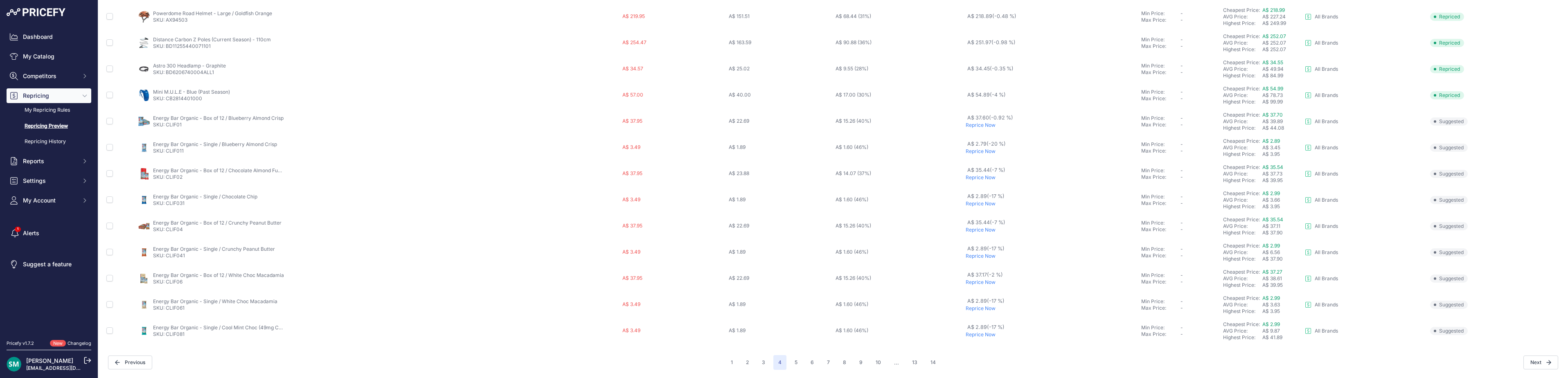
scroll to position [283, 0]
click at [793, 364] on button "5" at bounding box center [796, 362] width 13 height 15
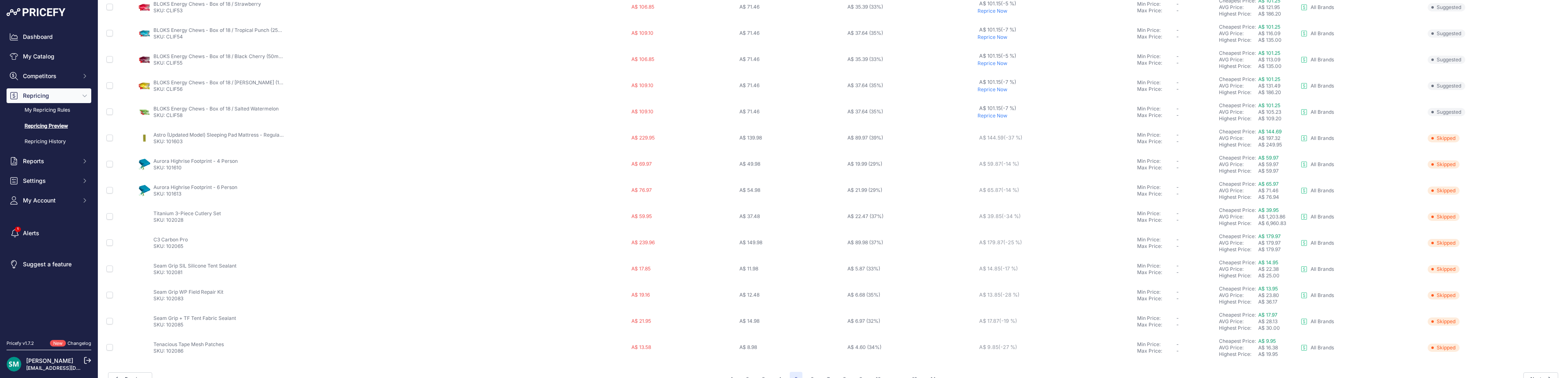
scroll to position [283, 0]
click at [812, 365] on button "6" at bounding box center [813, 362] width 13 height 15
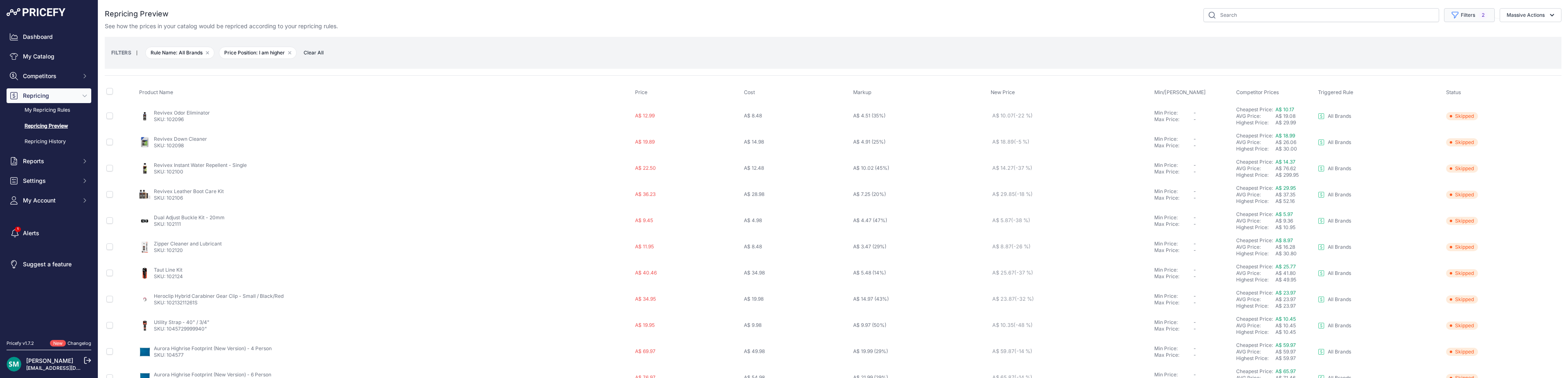
click at [1462, 18] on button "Filters 2" at bounding box center [1469, 15] width 51 height 14
click at [1442, 116] on select "Select an option I am higher Same price I am lower" at bounding box center [1449, 114] width 79 height 14
select select "0"
click at [1410, 108] on select "Select an option I am higher Same price I am lower" at bounding box center [1449, 114] width 79 height 14
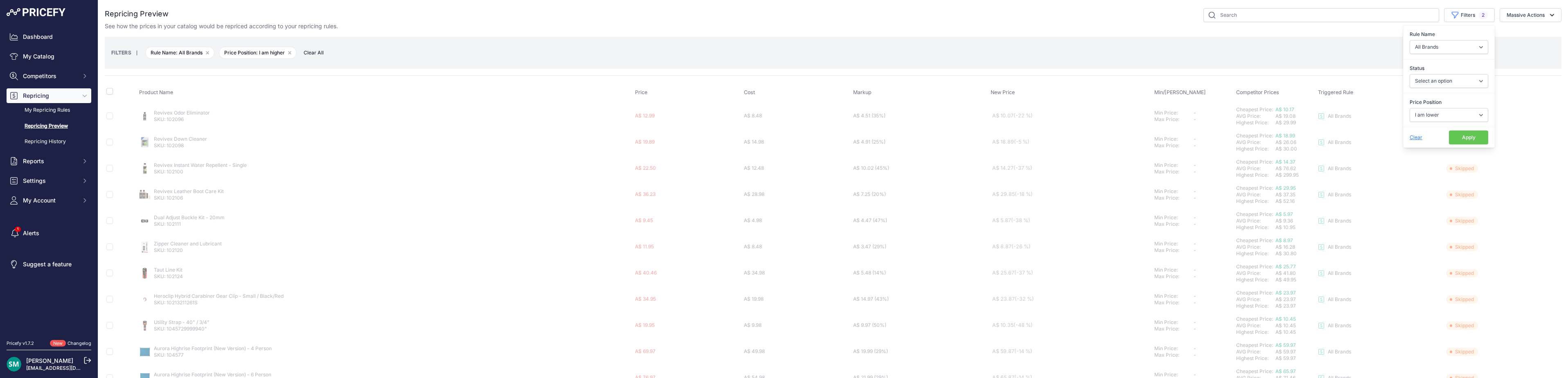
click at [1463, 139] on button "Apply" at bounding box center [1468, 137] width 40 height 14
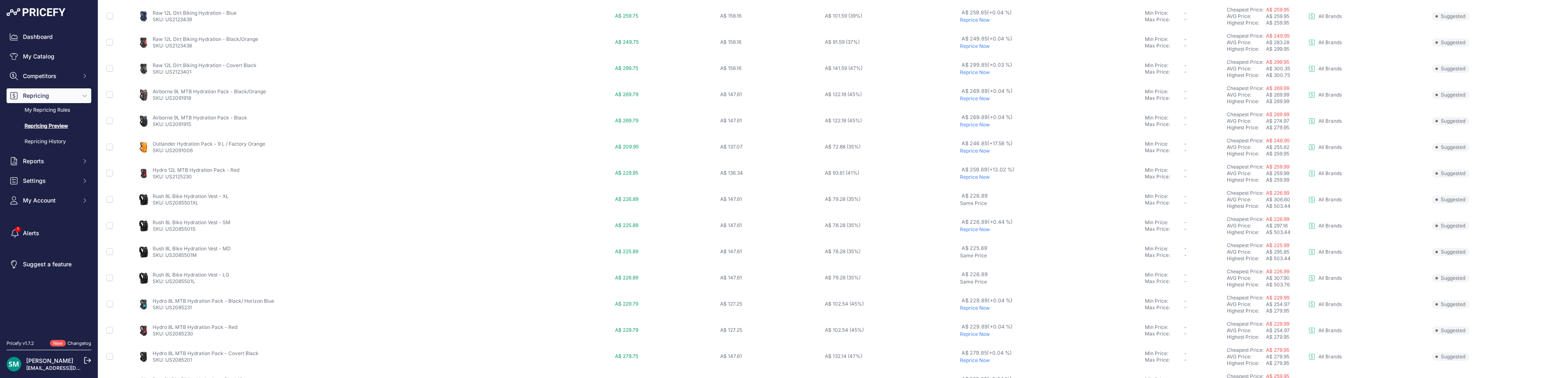
scroll to position [283, 0]
click at [749, 365] on button "2" at bounding box center [746, 362] width 13 height 15
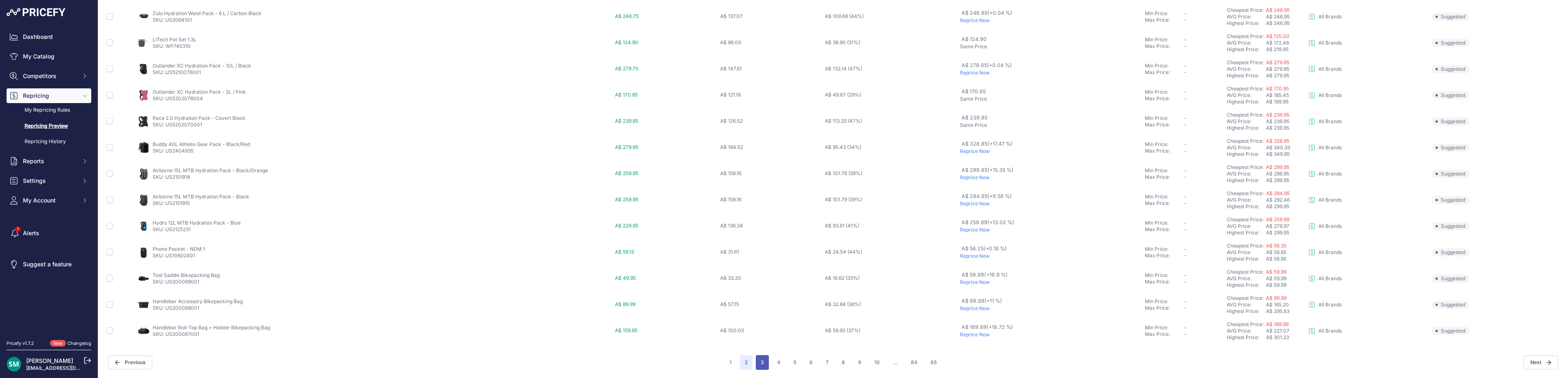
click at [765, 366] on button "3" at bounding box center [763, 362] width 13 height 15
click at [783, 366] on div "1 2 3 4 5 6 7 ..." at bounding box center [833, 362] width 217 height 15
drag, startPoint x: 781, startPoint y: 365, endPoint x: 780, endPoint y: 371, distance: 6.1
click at [781, 366] on button "4" at bounding box center [779, 362] width 13 height 15
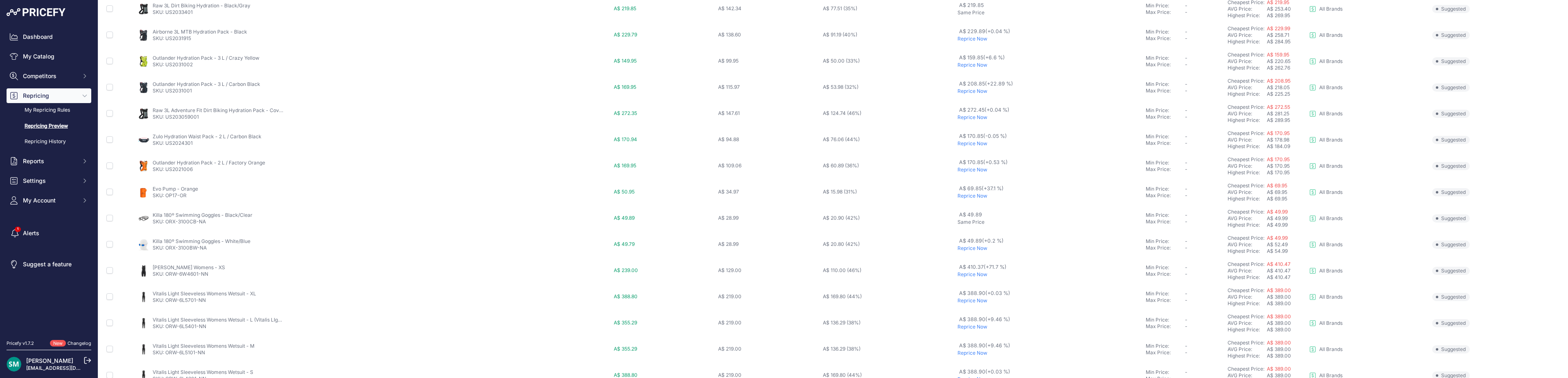
scroll to position [283, 0]
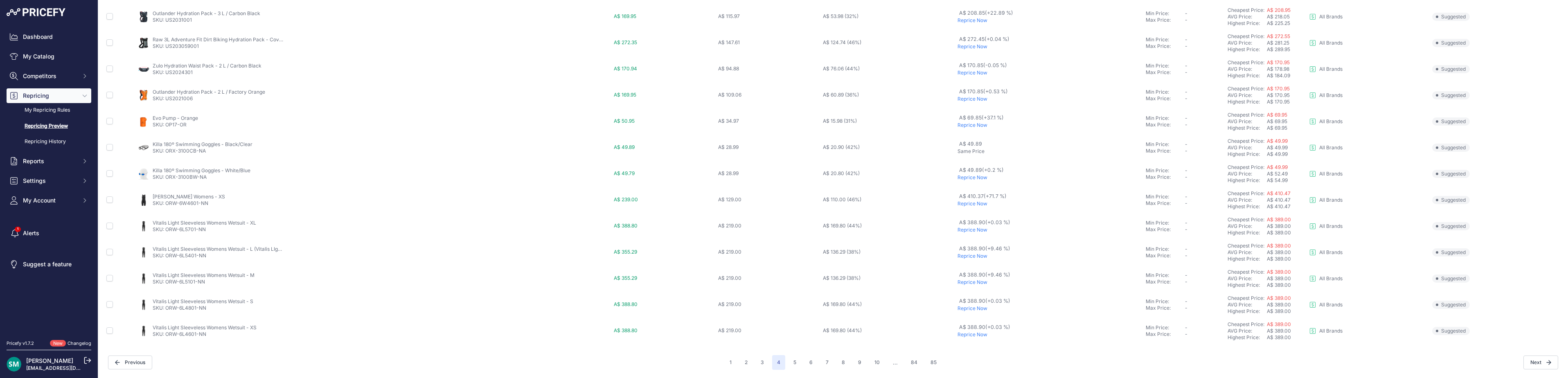
click at [979, 179] on p "Reprice Now" at bounding box center [1050, 177] width 185 height 7
click at [788, 363] on button "5" at bounding box center [794, 362] width 13 height 15
click at [813, 368] on button "6" at bounding box center [811, 362] width 13 height 15
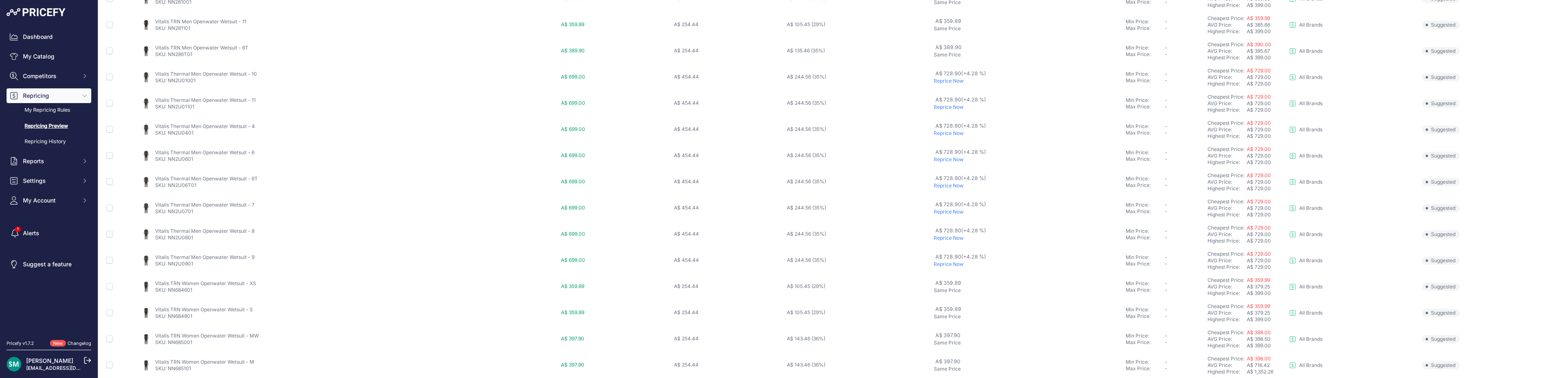
scroll to position [283, 0]
click at [828, 362] on button "7" at bounding box center [827, 362] width 13 height 15
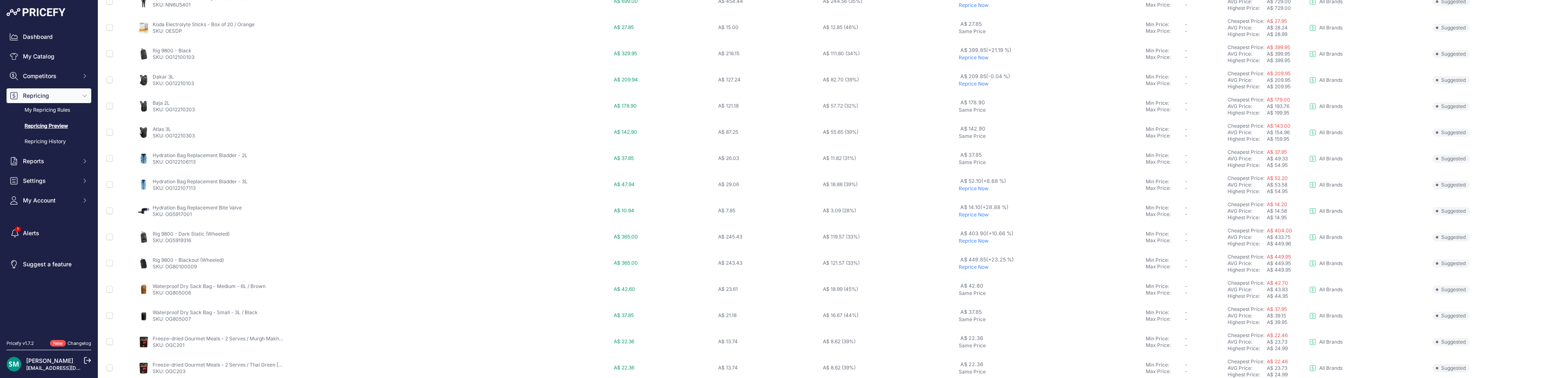
scroll to position [283, 0]
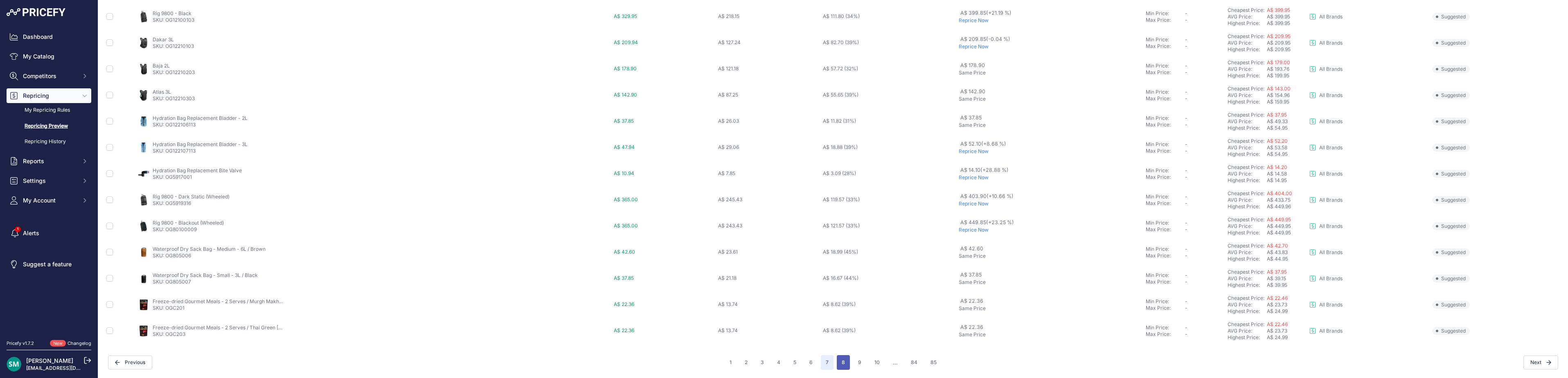
click at [845, 364] on button "8" at bounding box center [844, 362] width 13 height 15
click at [847, 365] on button "9" at bounding box center [844, 362] width 13 height 15
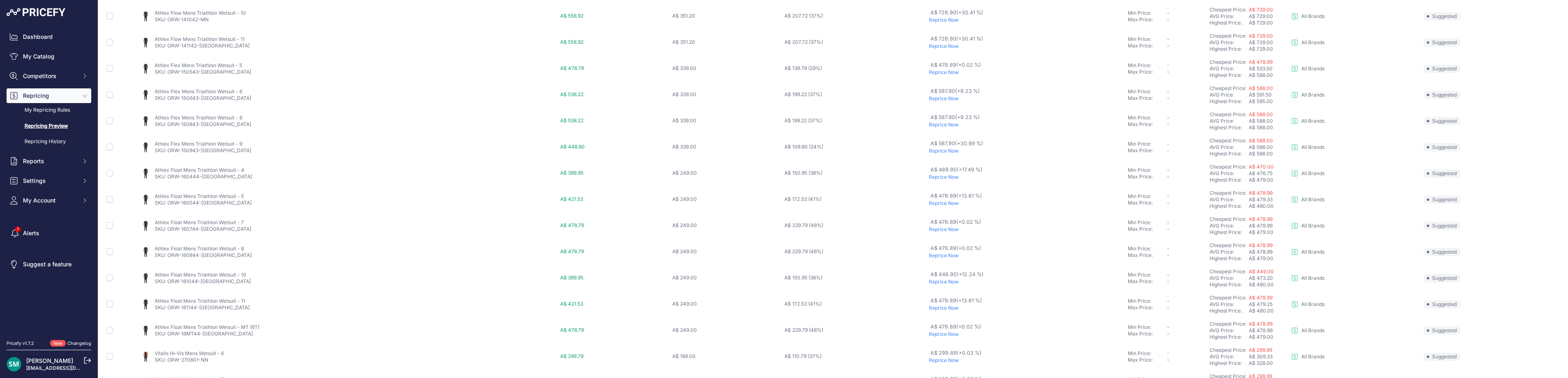
scroll to position [283, 0]
click at [842, 365] on button "10" at bounding box center [844, 362] width 15 height 15
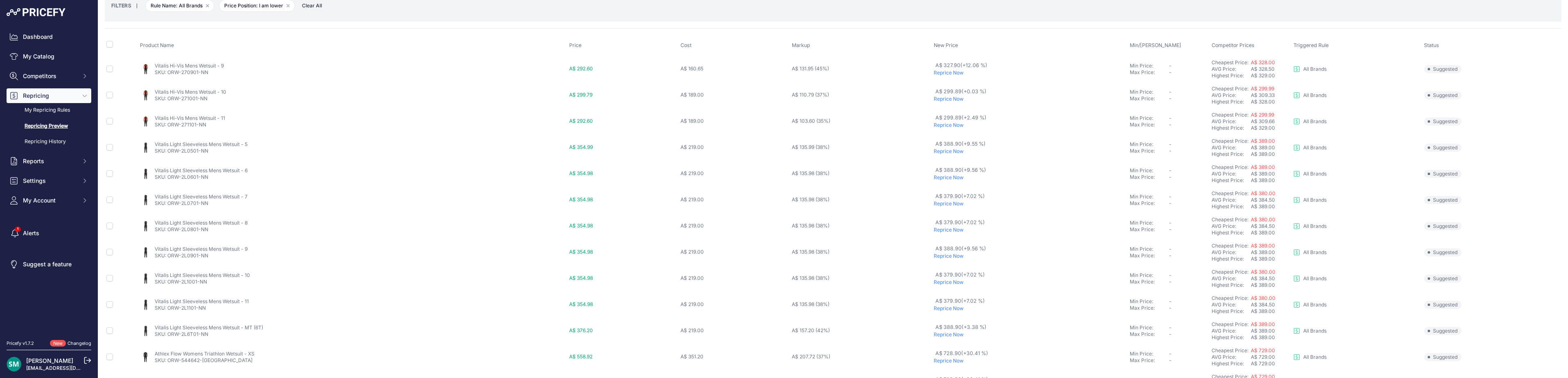
scroll to position [283, 0]
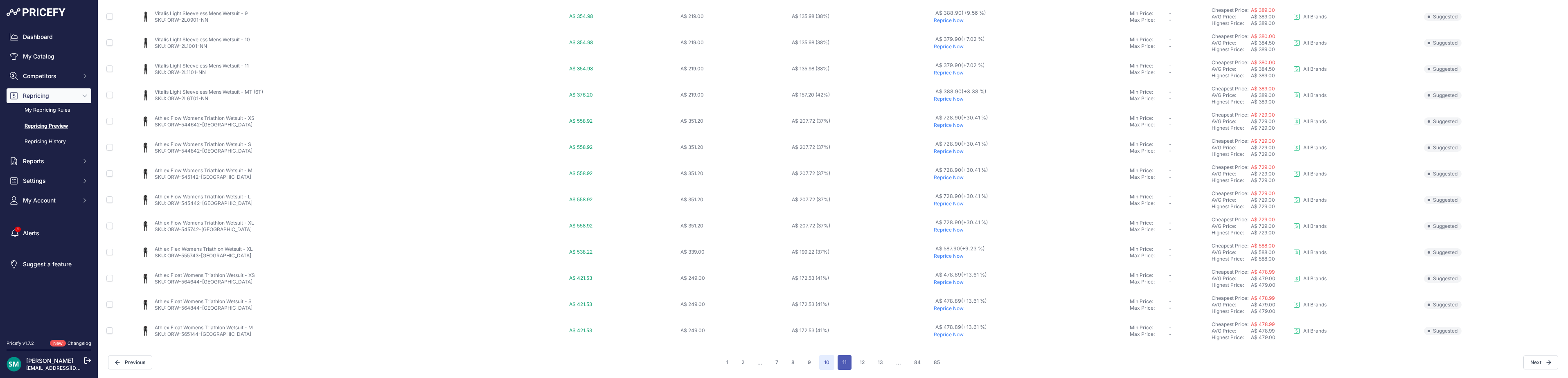
click at [838, 365] on button "11" at bounding box center [844, 362] width 14 height 15
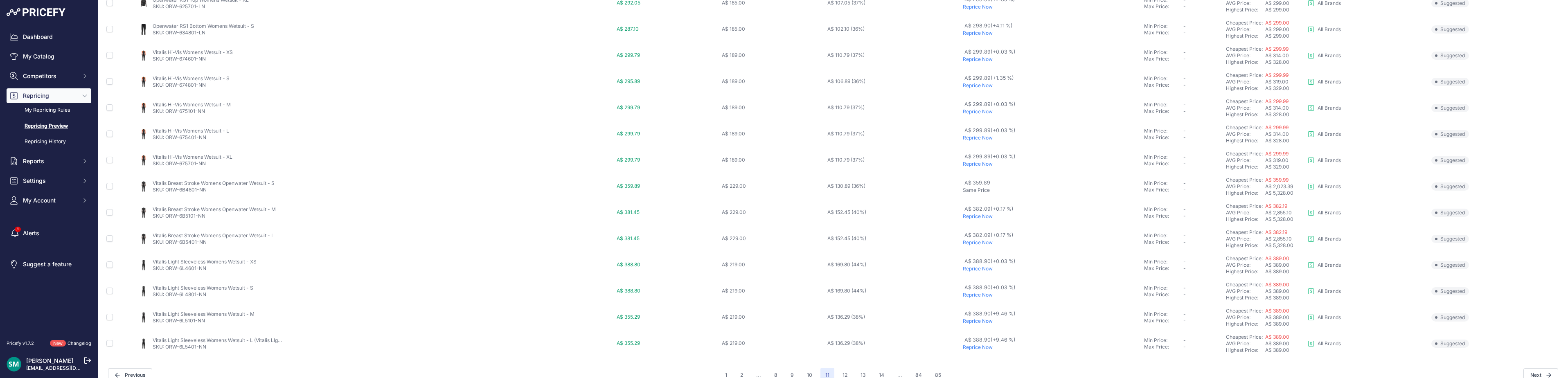
scroll to position [283, 0]
click at [842, 366] on button "12" at bounding box center [845, 362] width 15 height 15
click at [847, 364] on button "13" at bounding box center [845, 362] width 15 height 15
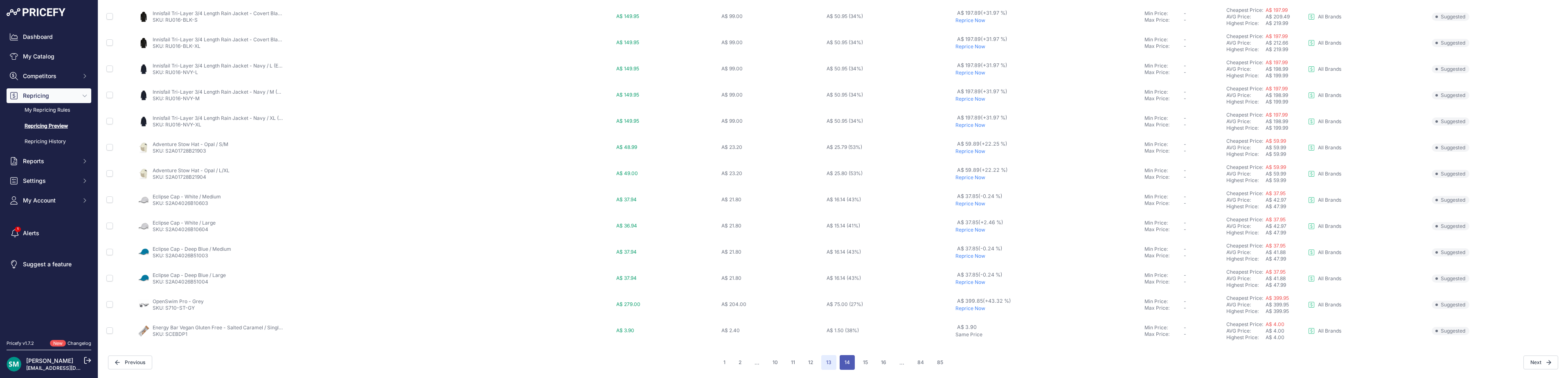
click at [848, 366] on button "14" at bounding box center [847, 362] width 15 height 15
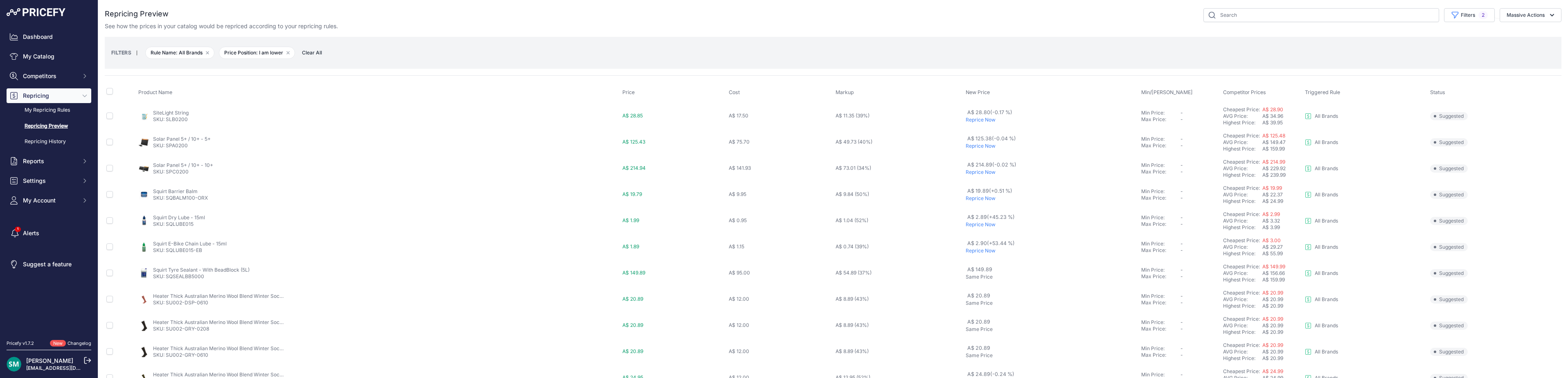
click at [971, 148] on p "Reprice Now" at bounding box center [1051, 146] width 172 height 7
click at [970, 195] on p "Reprice Now" at bounding box center [1051, 194] width 172 height 7
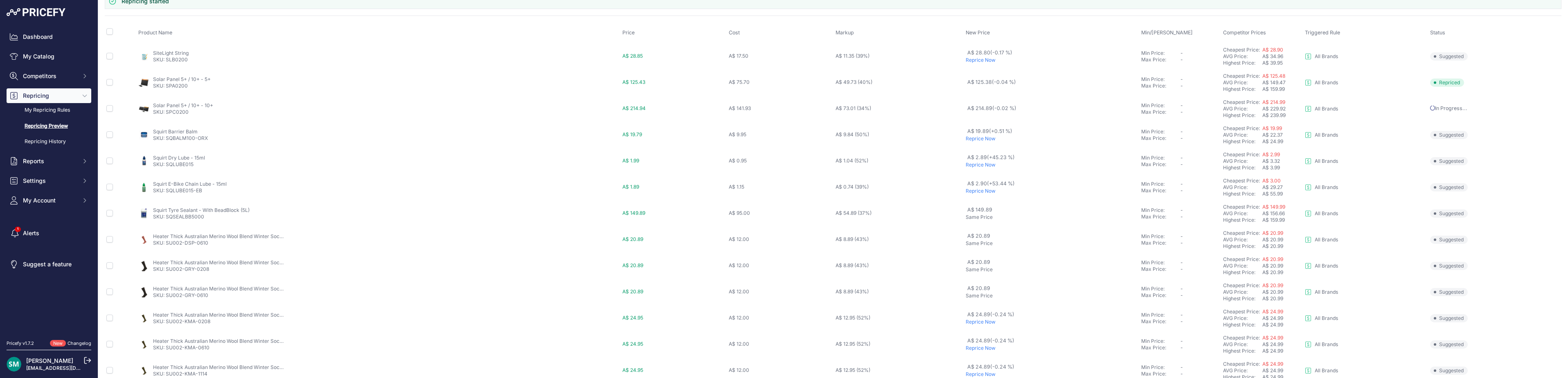
scroll to position [305, 0]
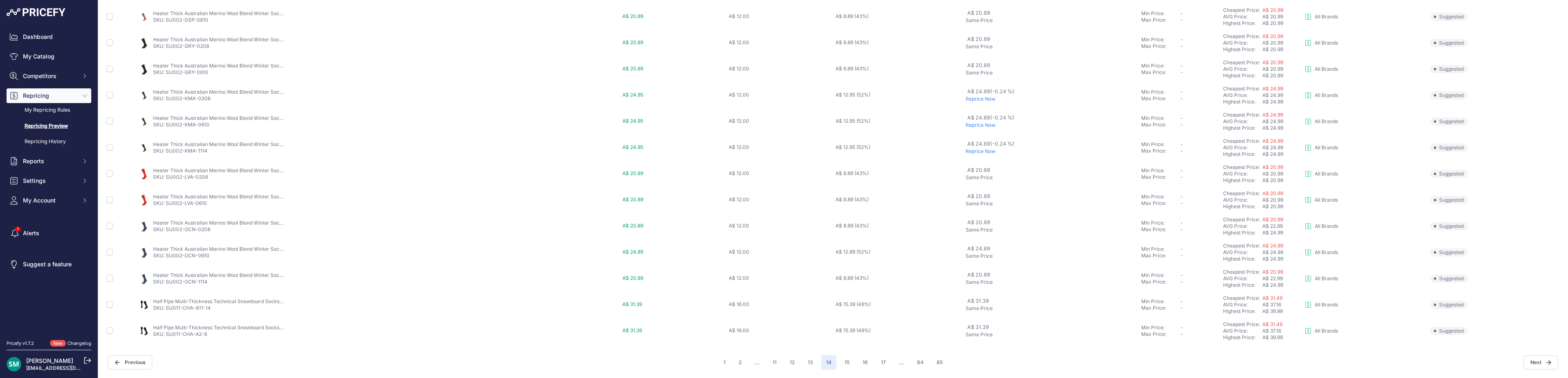
click at [975, 126] on p "Reprice Now" at bounding box center [1051, 125] width 172 height 7
click at [971, 151] on p "Reprice Now" at bounding box center [1051, 151] width 172 height 7
click at [845, 365] on button "15" at bounding box center [847, 362] width 15 height 15
click at [847, 366] on button "16" at bounding box center [847, 362] width 15 height 15
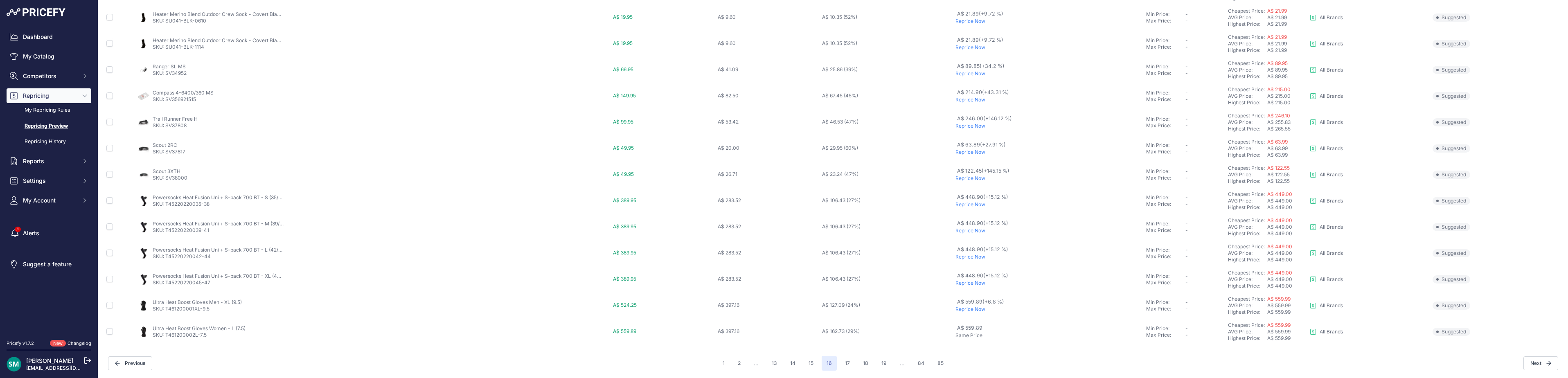
scroll to position [283, 0]
click at [849, 363] on button "17" at bounding box center [847, 362] width 15 height 15
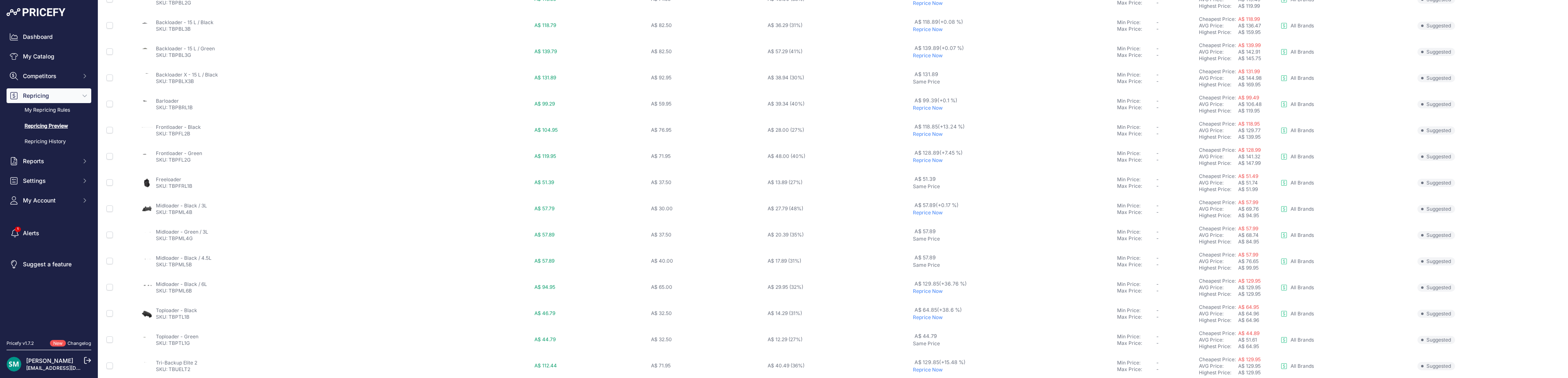
scroll to position [283, 0]
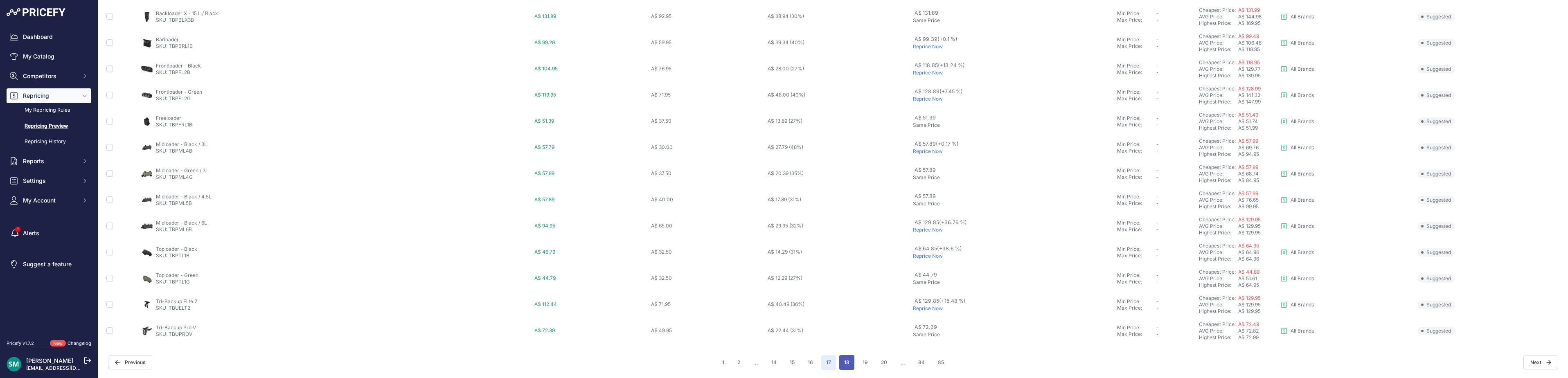
click at [842, 365] on button "18" at bounding box center [847, 362] width 15 height 15
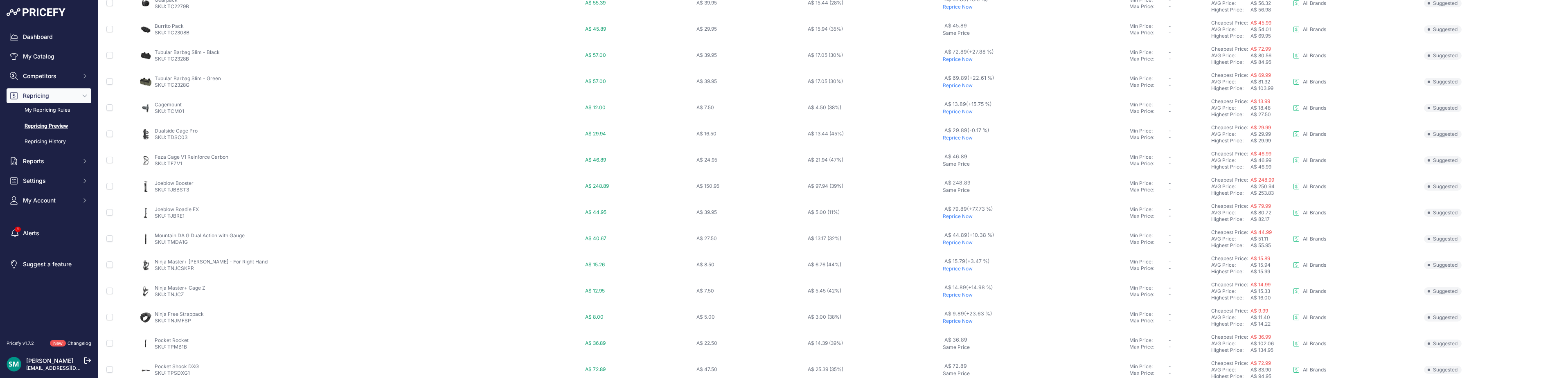
scroll to position [205, 0]
click at [943, 126] on p "Reprice Now" at bounding box center [1034, 125] width 183 height 7
click at [852, 364] on div "1 2 ... 15 16 17 18 ..." at bounding box center [833, 362] width 231 height 15
click at [845, 365] on button "19" at bounding box center [847, 362] width 15 height 15
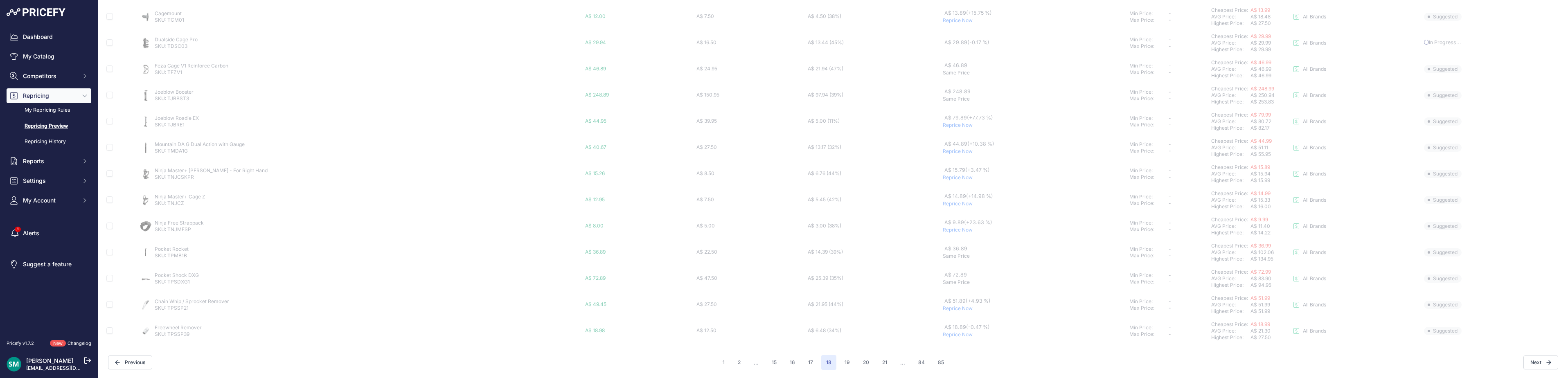
scroll to position [283, 0]
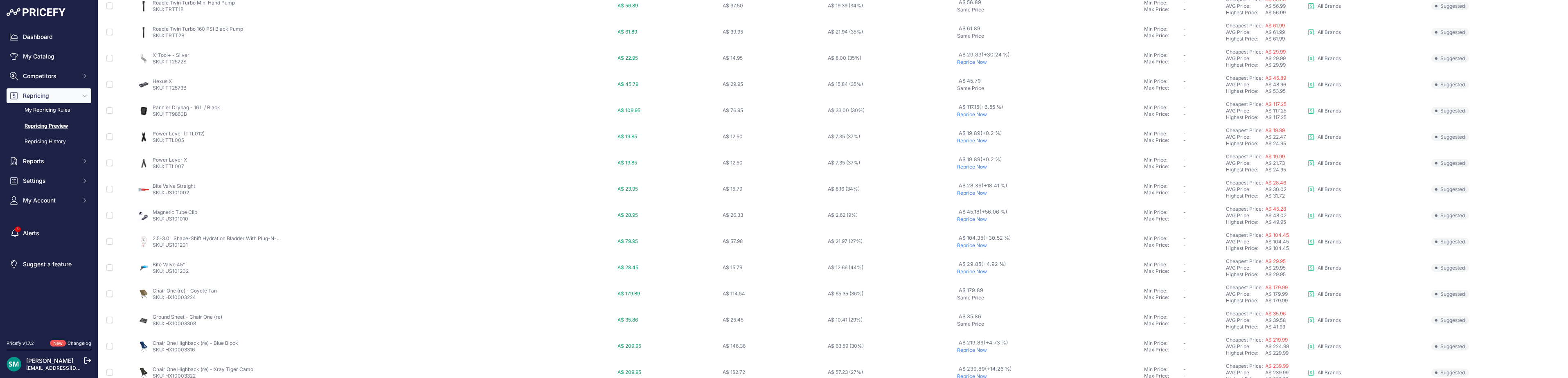
scroll to position [283, 0]
click at [843, 368] on button "20" at bounding box center [847, 362] width 16 height 15
click at [961, 142] on p "Reprice Now" at bounding box center [1045, 139] width 188 height 7
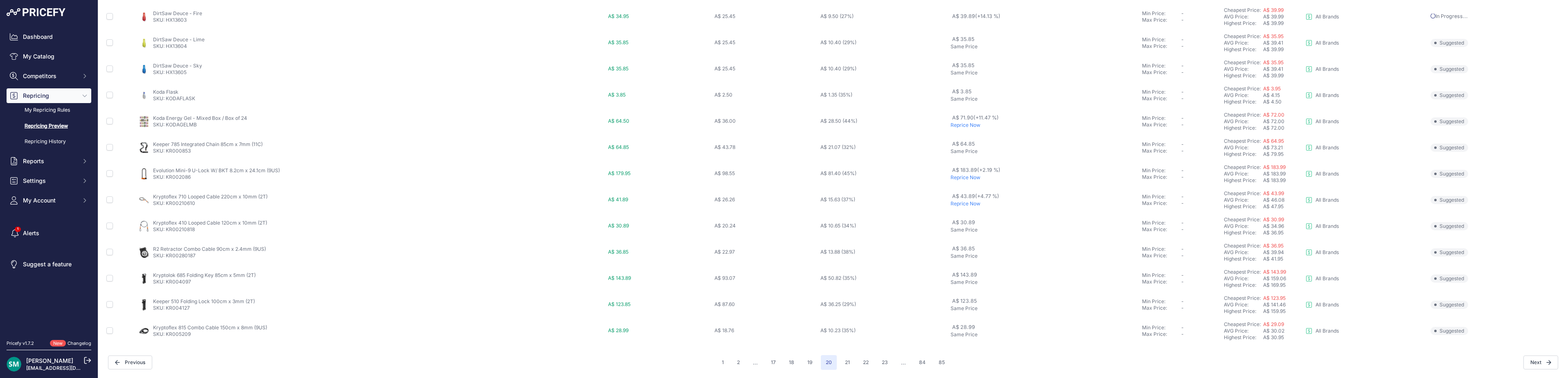
click at [959, 205] on p "Reprice Now" at bounding box center [1045, 203] width 188 height 7
click at [849, 364] on button "21" at bounding box center [847, 362] width 15 height 15
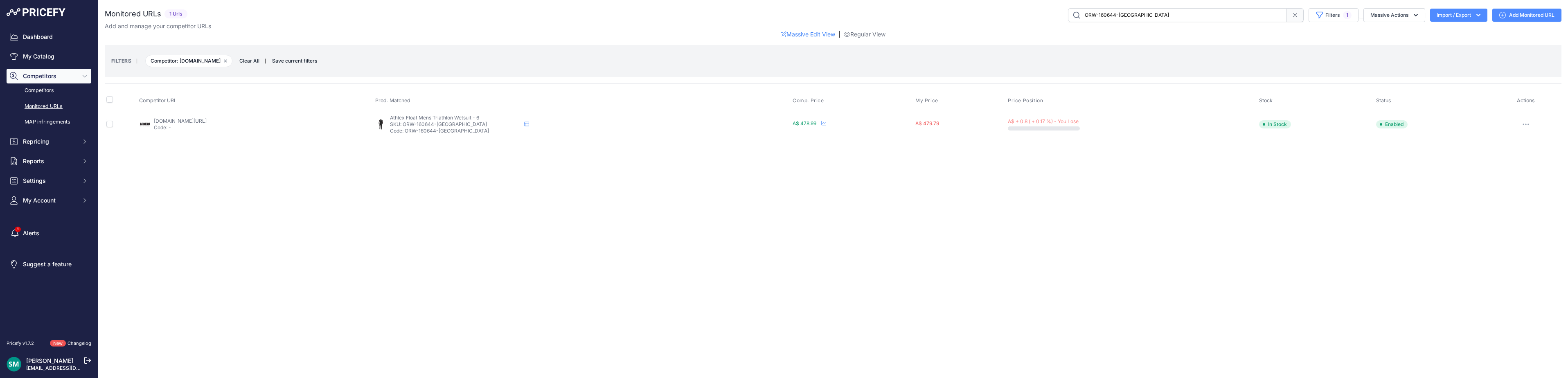
click at [1528, 127] on button "button" at bounding box center [1525, 124] width 16 height 12
click at [1521, 191] on button "Disable" at bounding box center [1517, 194] width 83 height 13
click at [1529, 125] on icon "button" at bounding box center [1528, 124] width 1 height 1
click at [1527, 191] on button "Disable" at bounding box center [1517, 194] width 83 height 13
click at [1526, 125] on icon "button" at bounding box center [1525, 124] width 1 height 1
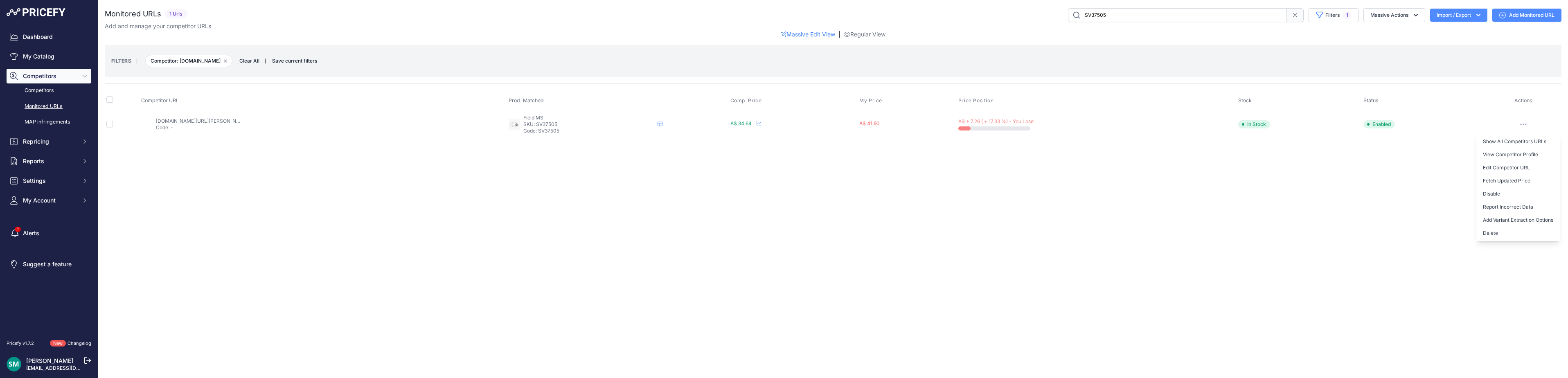
click at [1519, 205] on button "Report Incorrect Data" at bounding box center [1517, 207] width 83 height 13
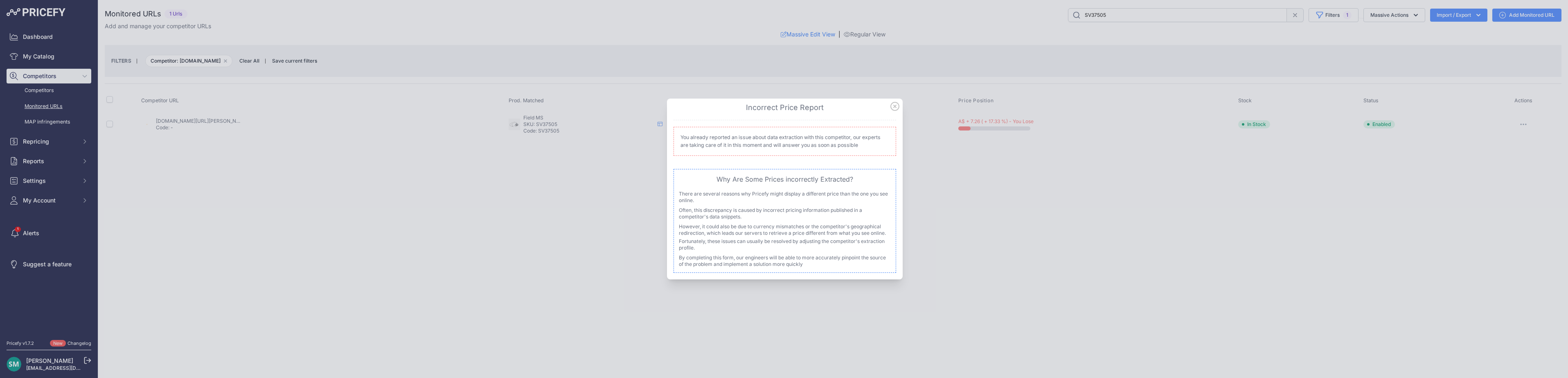
click at [897, 107] on icon at bounding box center [895, 106] width 9 height 9
